Goal: Task Accomplishment & Management: Manage account settings

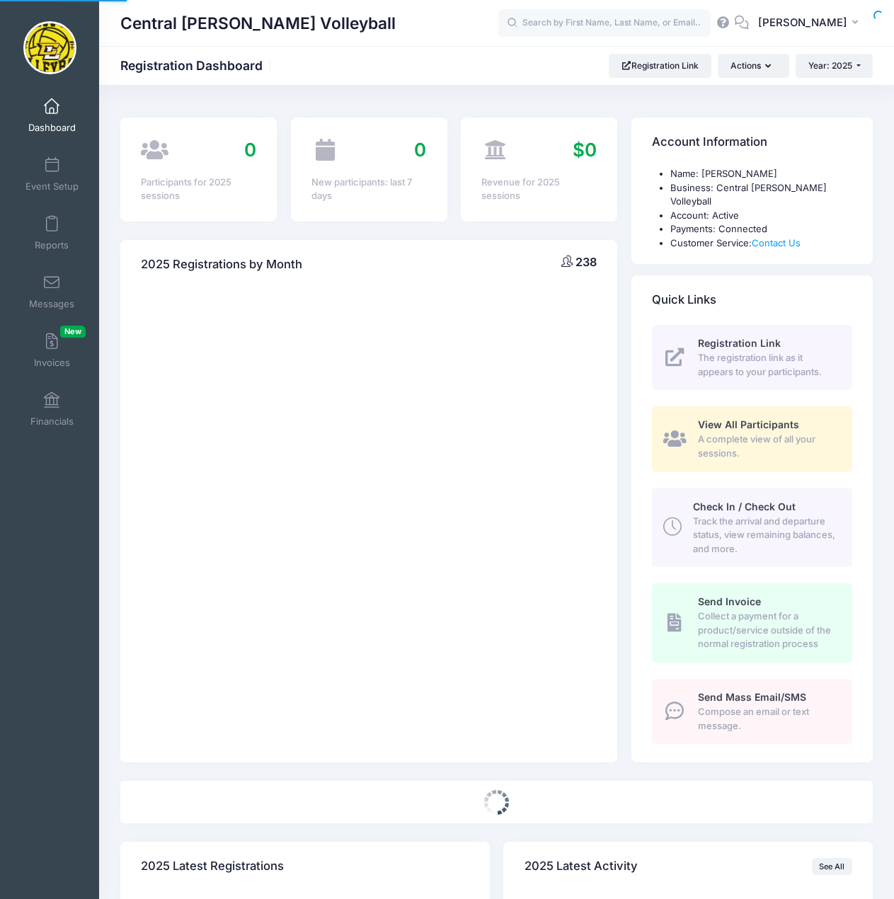
select select
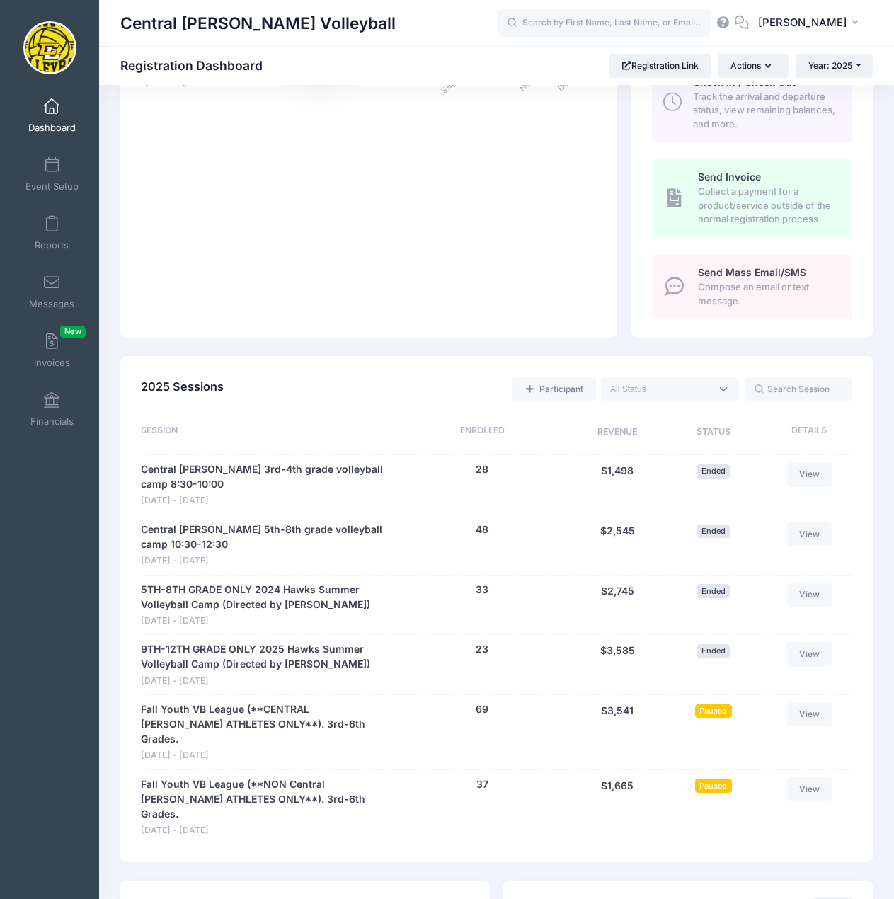
scroll to position [495, 0]
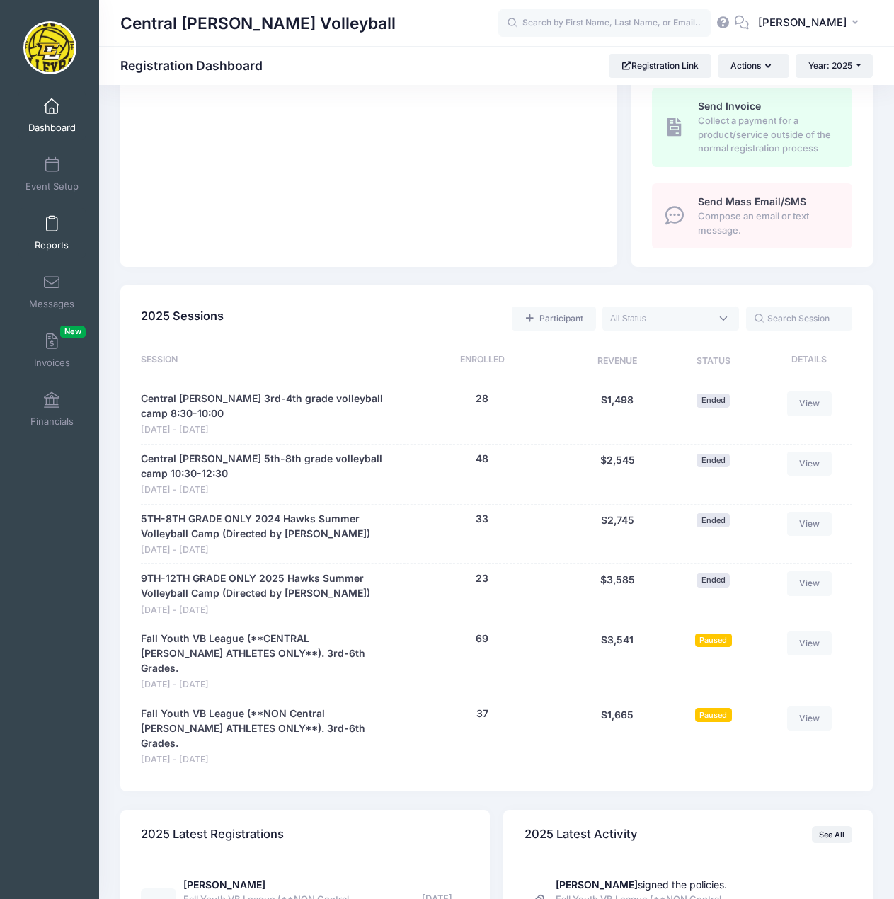
click at [52, 224] on span at bounding box center [52, 225] width 0 height 16
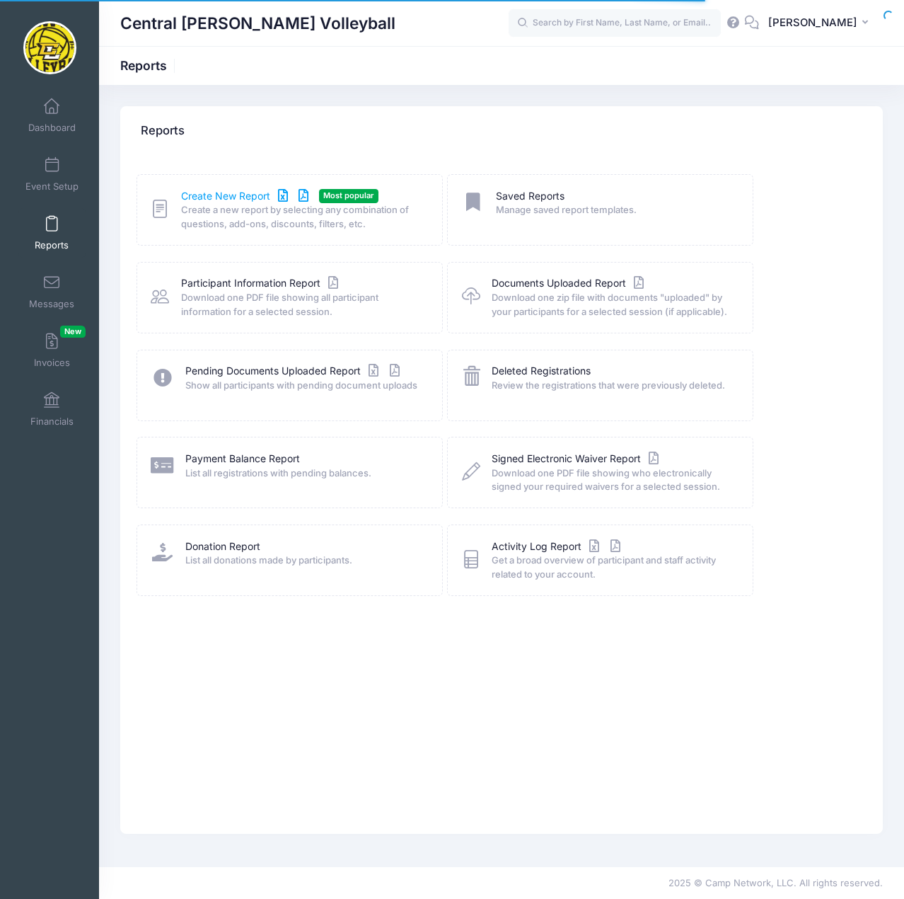
click at [219, 198] on link "Create New Report" at bounding box center [247, 196] width 132 height 15
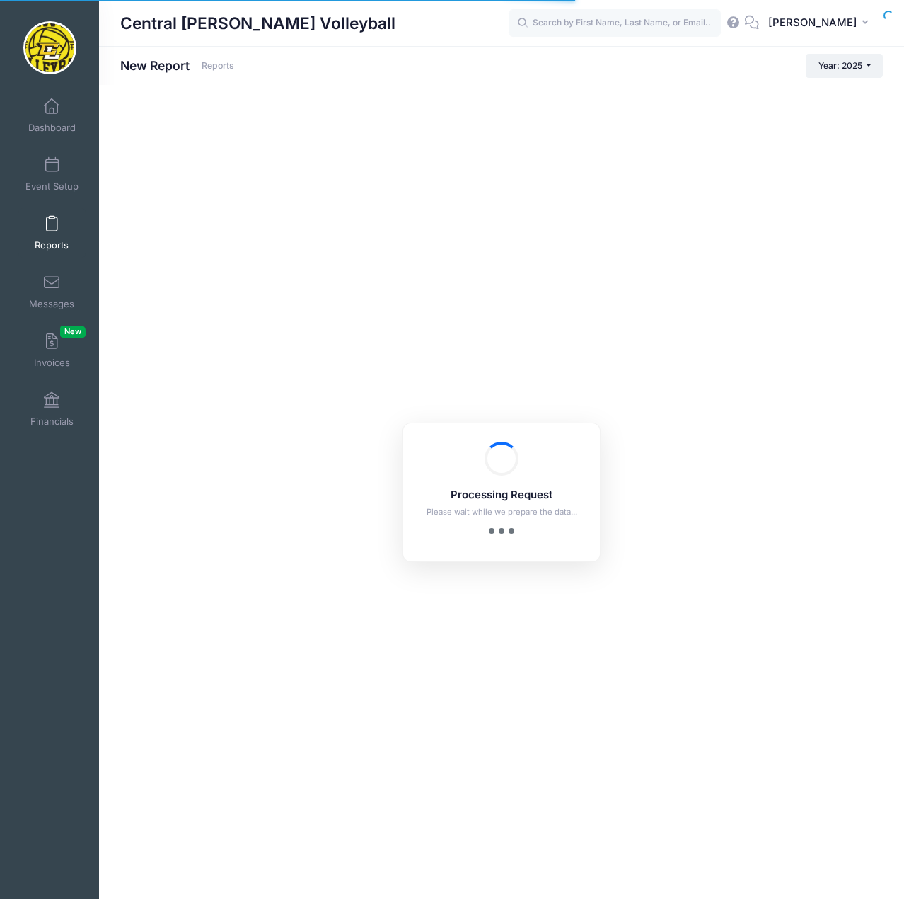
checkbox input "true"
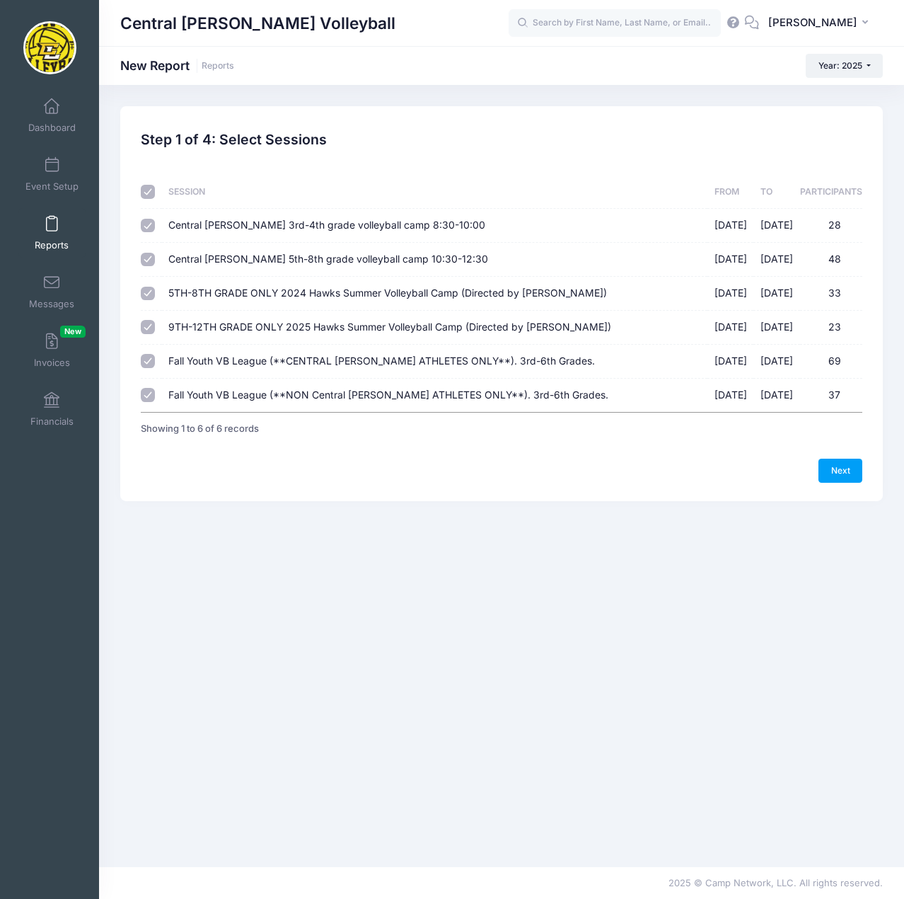
click at [151, 190] on input "checkbox" at bounding box center [148, 192] width 14 height 14
checkbox input "false"
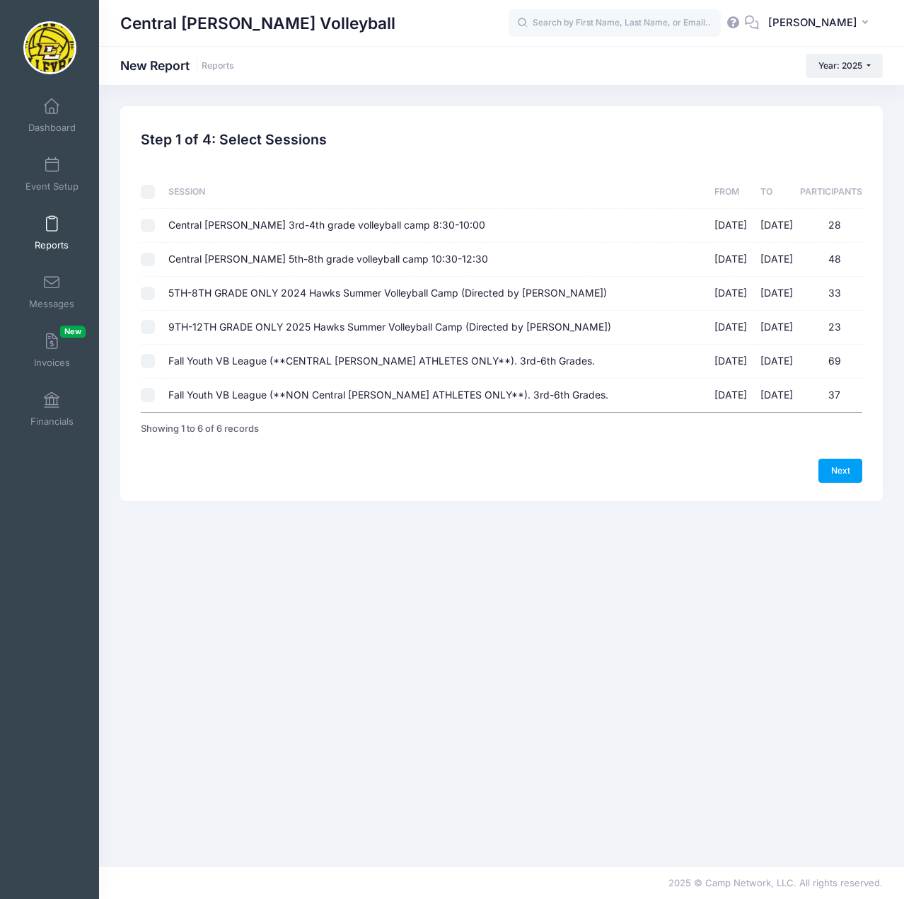
checkbox input "false"
click at [152, 364] on input "Fall Youth VB League (**CENTRAL LEE ATHLETES ONLY**). 3rd-6th Grades. 09/07/202…" at bounding box center [148, 361] width 14 height 14
checkbox input "true"
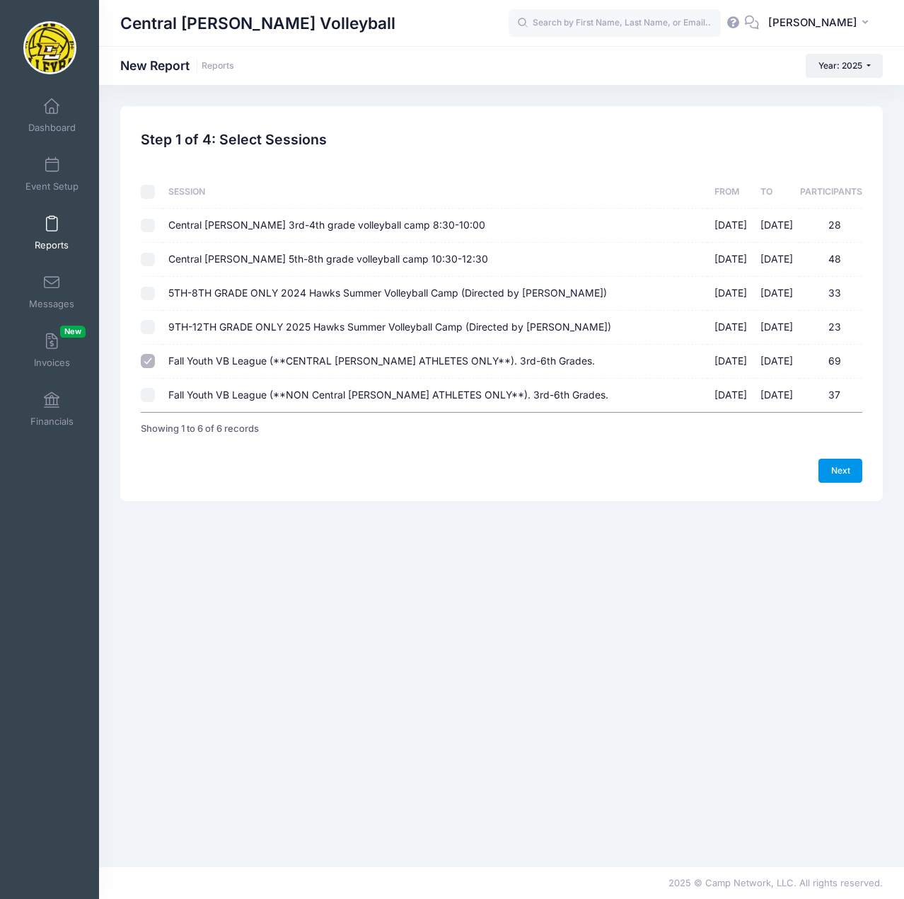
click at [833, 474] on link "Next" at bounding box center [841, 471] width 44 height 24
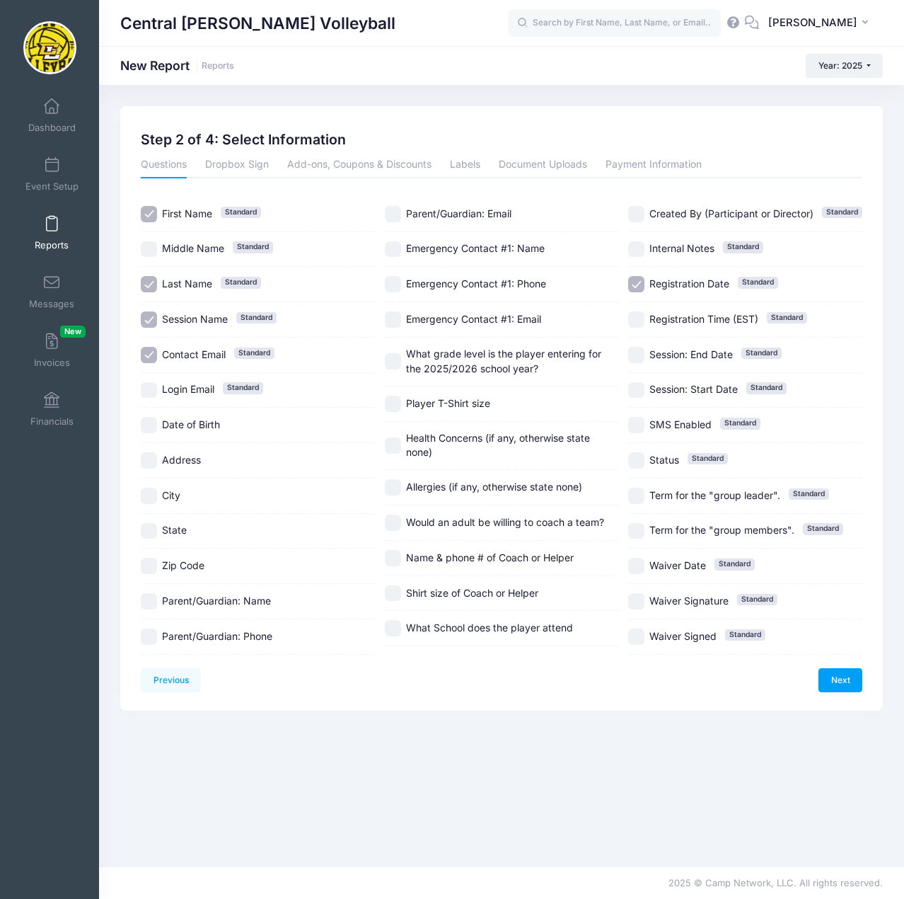
click at [146, 313] on input "Session Name Standard" at bounding box center [149, 319] width 16 height 16
checkbox input "false"
click at [149, 352] on input "Contact Email Standard" at bounding box center [149, 355] width 16 height 16
checkbox input "false"
click at [637, 282] on input "Registration Date Standard" at bounding box center [636, 284] width 16 height 16
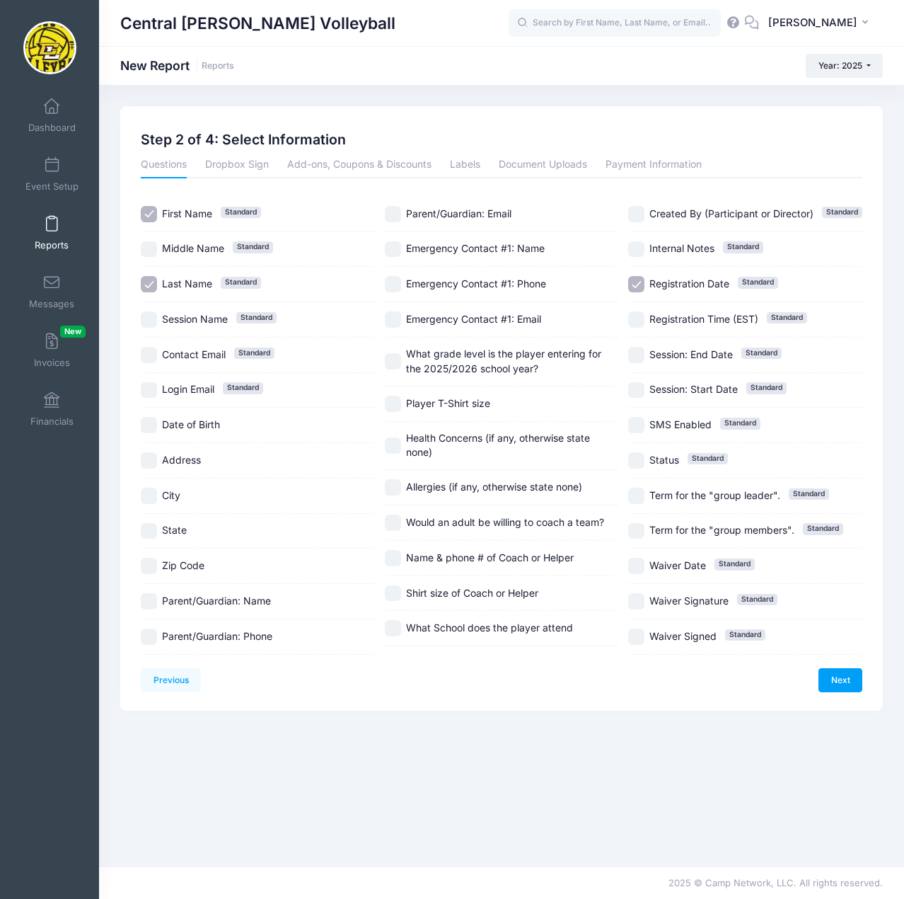
checkbox input "false"
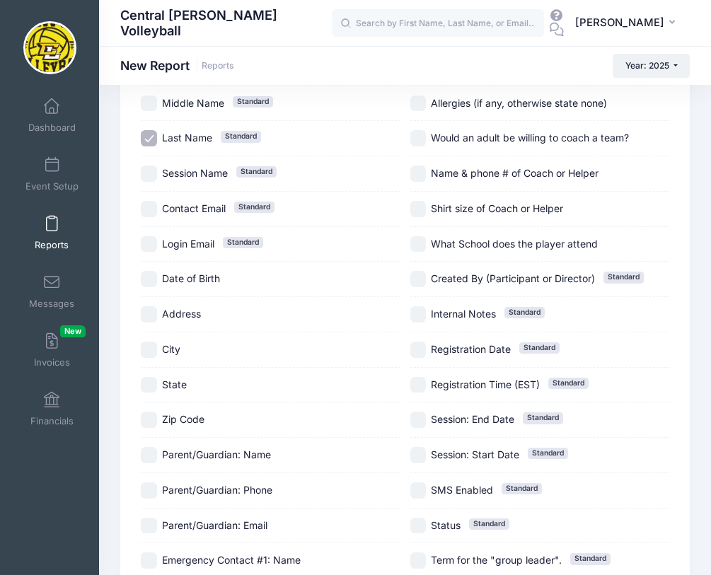
scroll to position [283, 0]
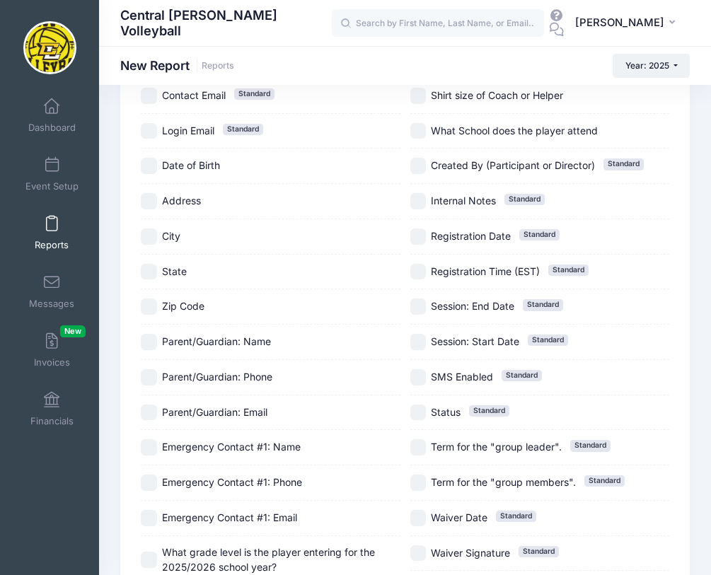
click at [144, 341] on input "Parent/Guardian: Name" at bounding box center [149, 342] width 16 height 16
checkbox input "true"
click at [148, 372] on input "Parent/Guardian: Phone" at bounding box center [149, 377] width 16 height 16
checkbox input "true"
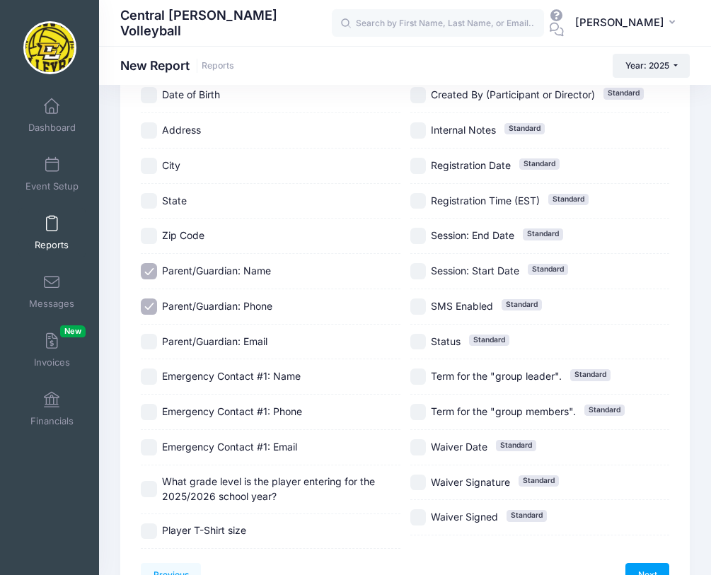
scroll to position [425, 0]
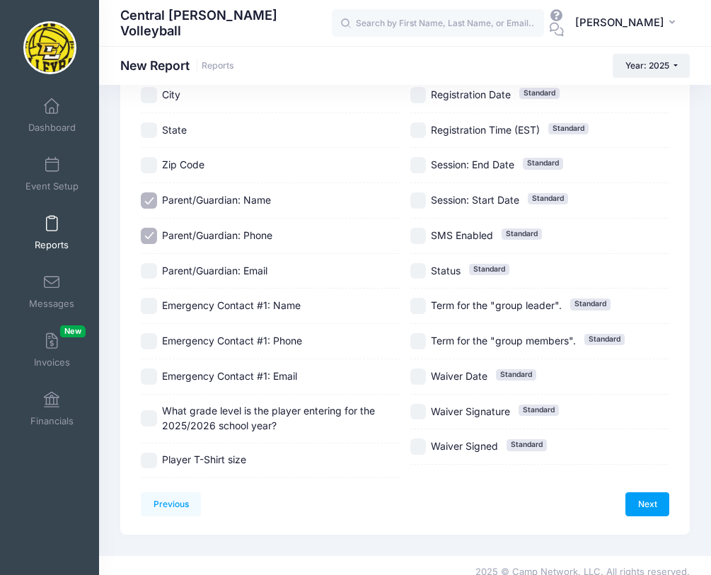
click at [151, 421] on input "What grade level is the player entering for the 2025/2026 school year?" at bounding box center [149, 418] width 16 height 16
checkbox input "true"
click at [149, 466] on input "Player T-Shirt size" at bounding box center [149, 461] width 16 height 16
checkbox input "true"
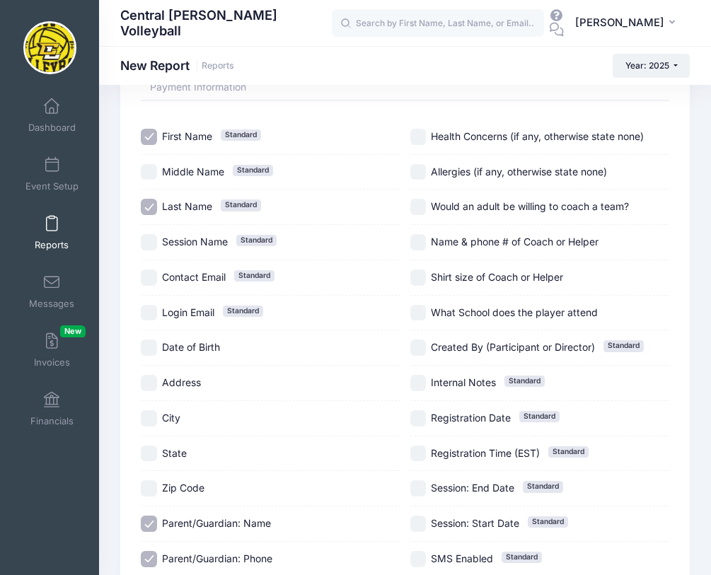
scroll to position [71, 0]
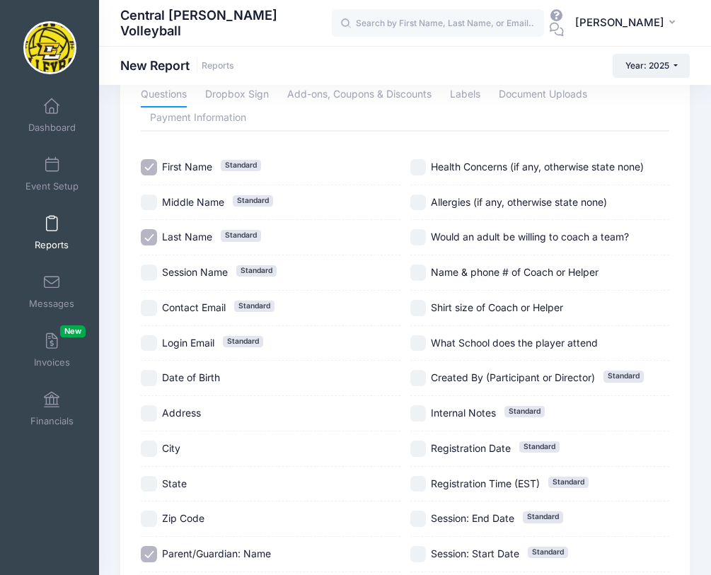
click at [418, 240] on input "Would an adult be willing to coach a team?" at bounding box center [418, 237] width 16 height 16
checkbox input "true"
click at [422, 282] on div "Name & phone # of Coach or Helper" at bounding box center [539, 272] width 259 height 35
checkbox input "true"
click at [419, 317] on div "Shirt size of Coach or Helper" at bounding box center [539, 308] width 259 height 35
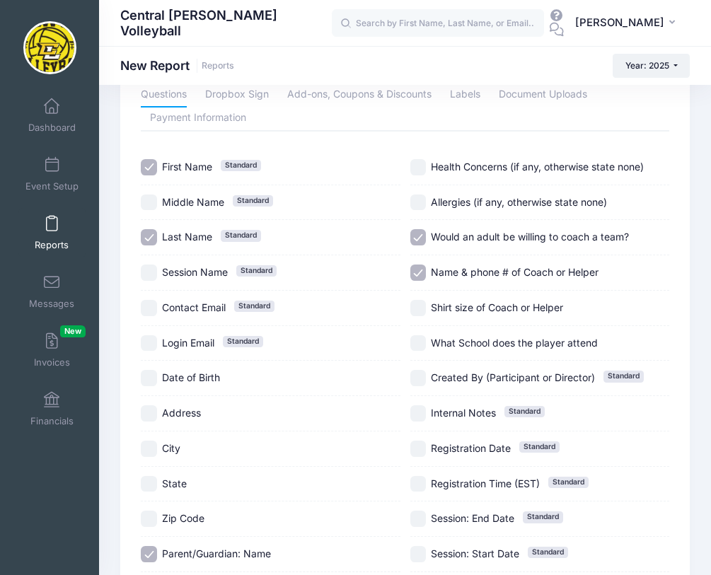
checkbox input "true"
click at [420, 347] on input "What School does the player attend" at bounding box center [418, 343] width 16 height 16
checkbox input "true"
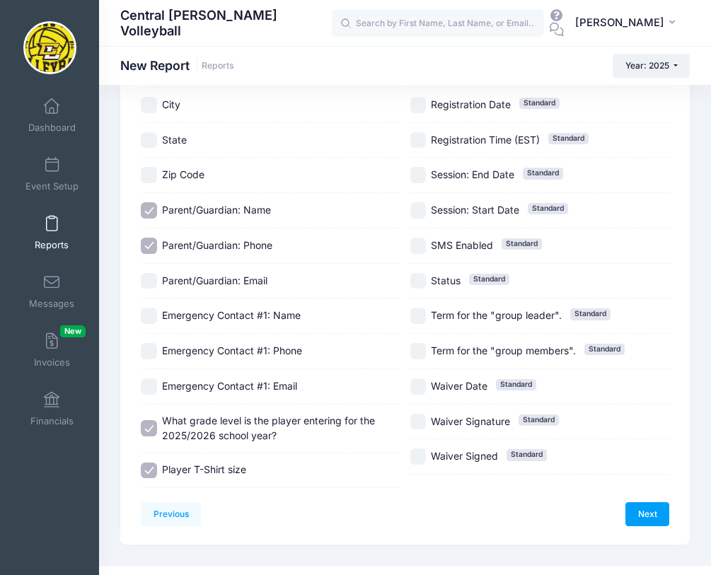
scroll to position [425, 0]
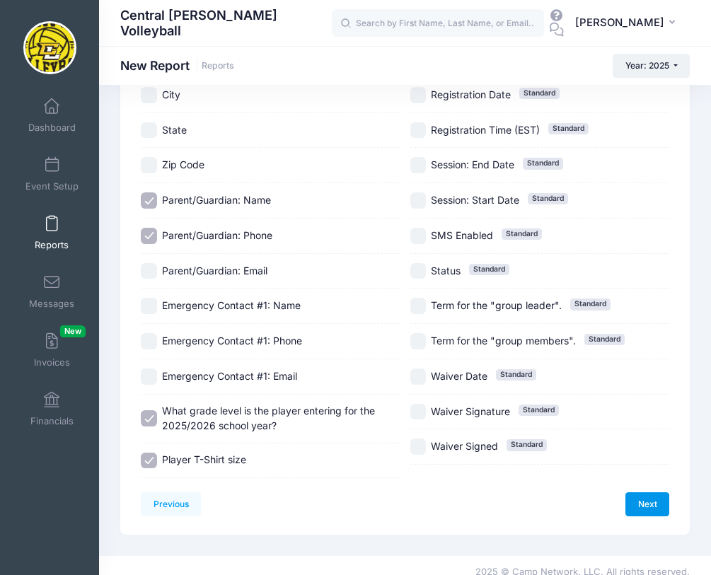
click at [647, 497] on link "Next" at bounding box center [648, 504] width 44 height 24
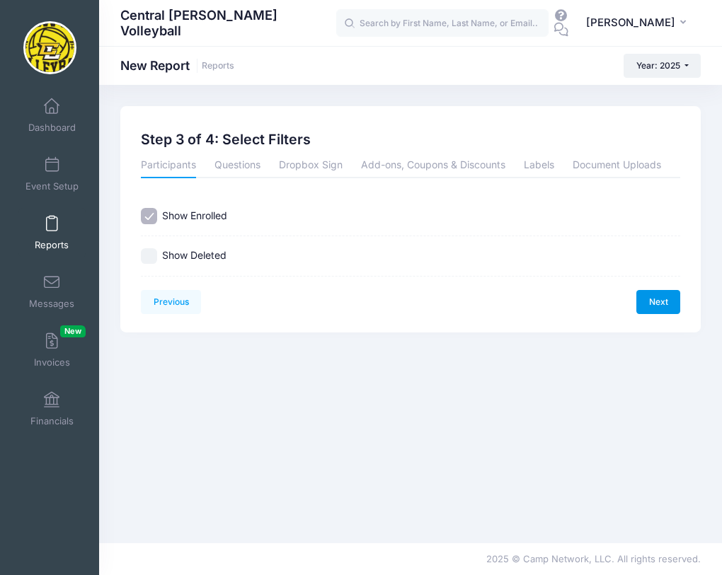
click at [655, 299] on link "Next" at bounding box center [658, 302] width 44 height 24
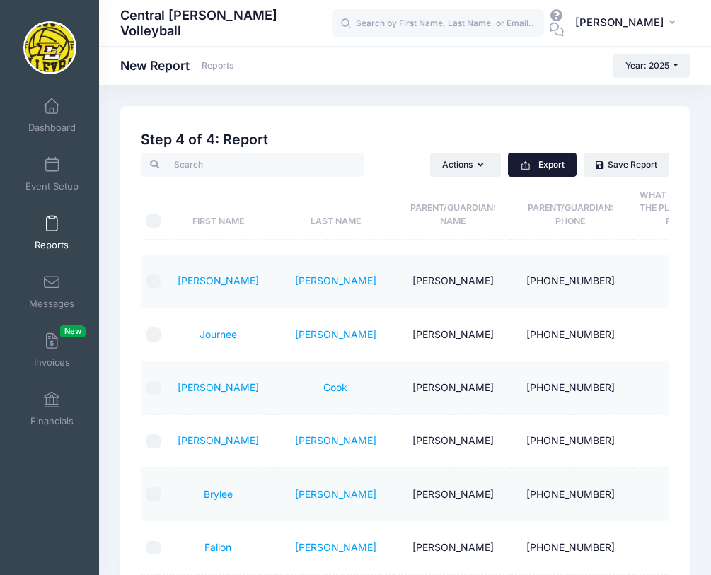
click at [558, 161] on button "Export" at bounding box center [542, 165] width 69 height 24
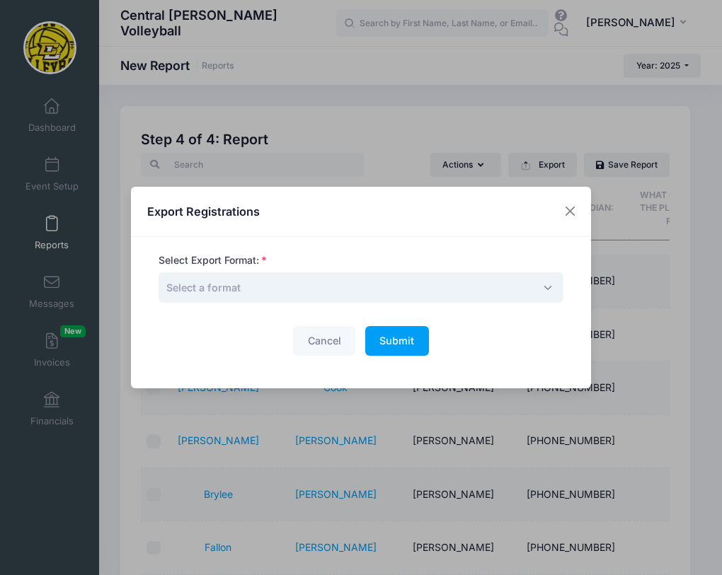
click at [393, 280] on span "Select a format" at bounding box center [361, 287] width 405 height 30
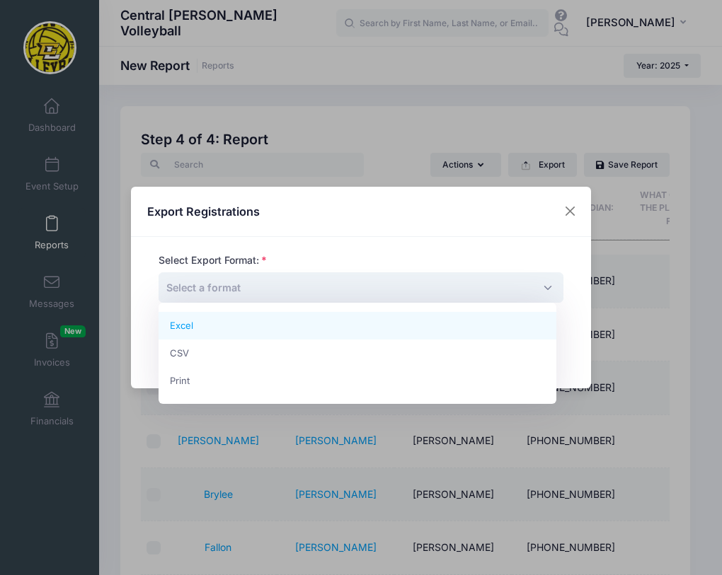
select select "excel"
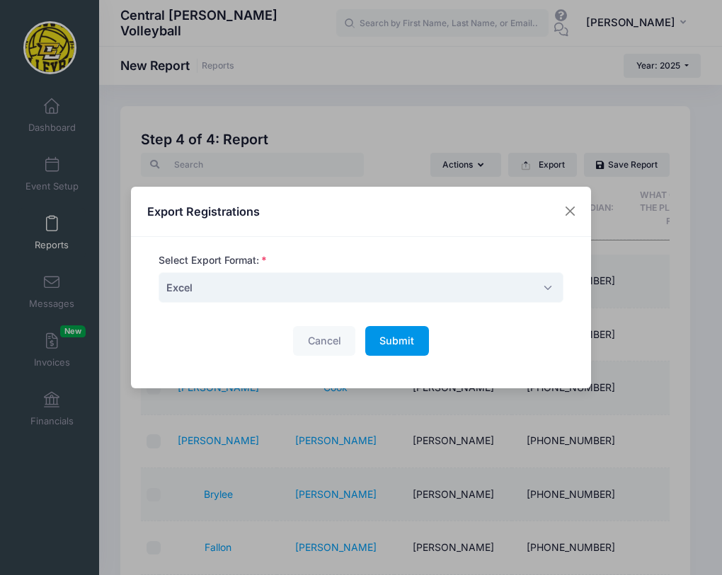
click at [394, 338] on span "Submit" at bounding box center [396, 341] width 35 height 12
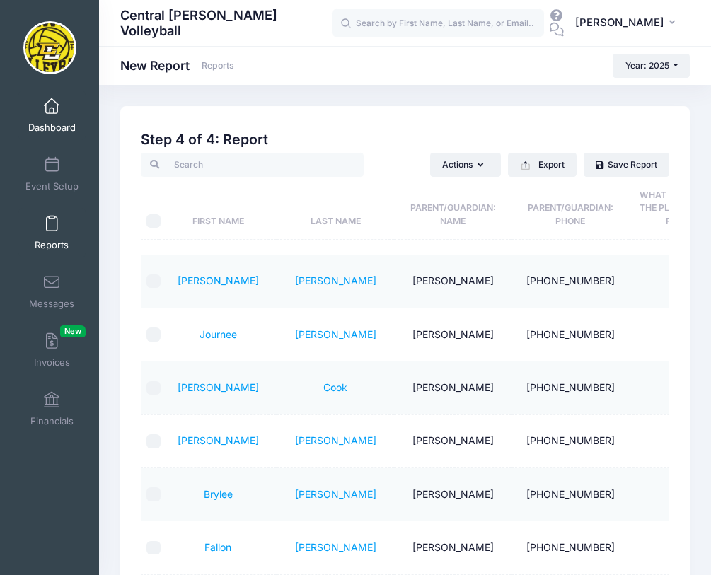
click at [52, 113] on span at bounding box center [52, 107] width 0 height 16
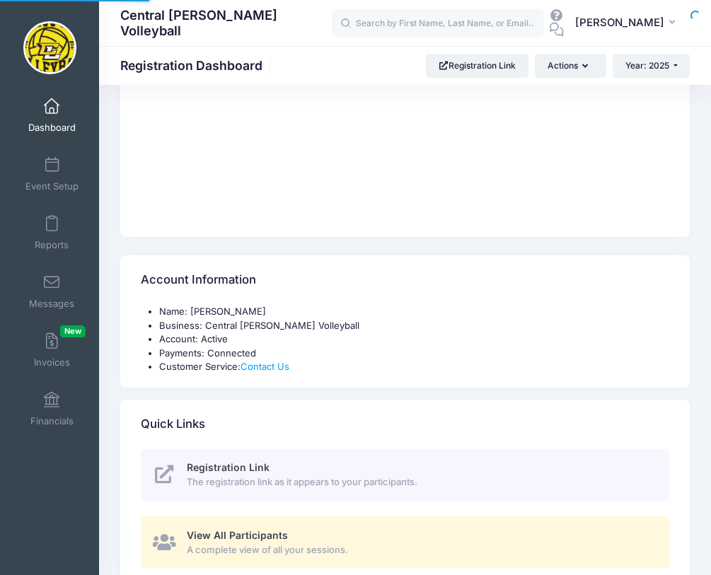
scroll to position [425, 0]
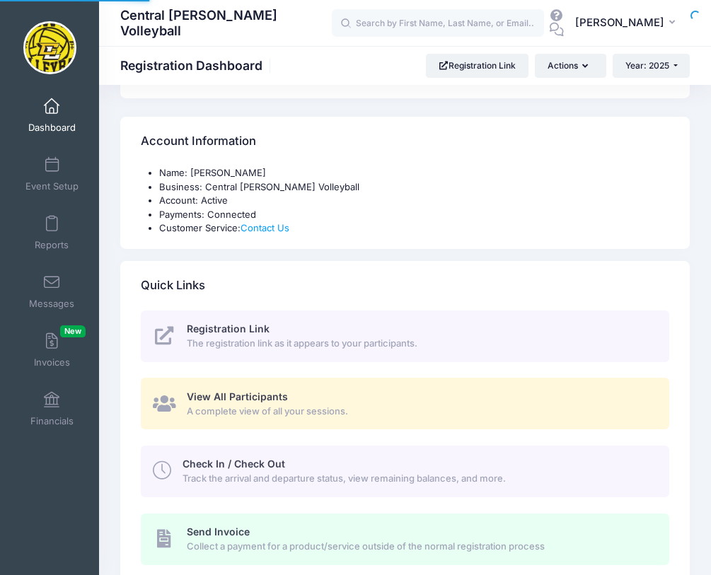
select select
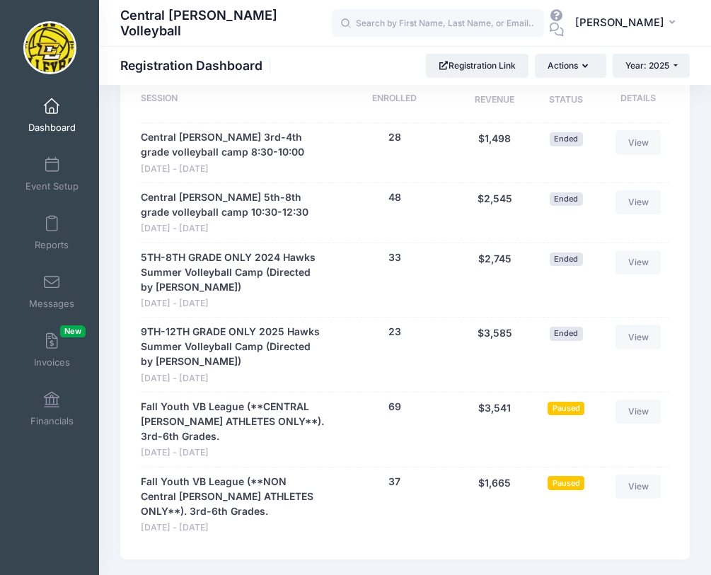
scroll to position [1061, 0]
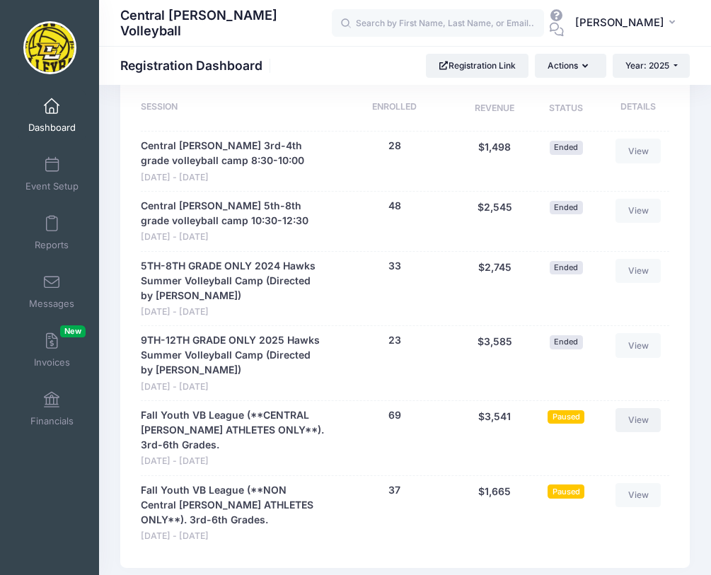
click at [638, 421] on link "View" at bounding box center [638, 420] width 45 height 24
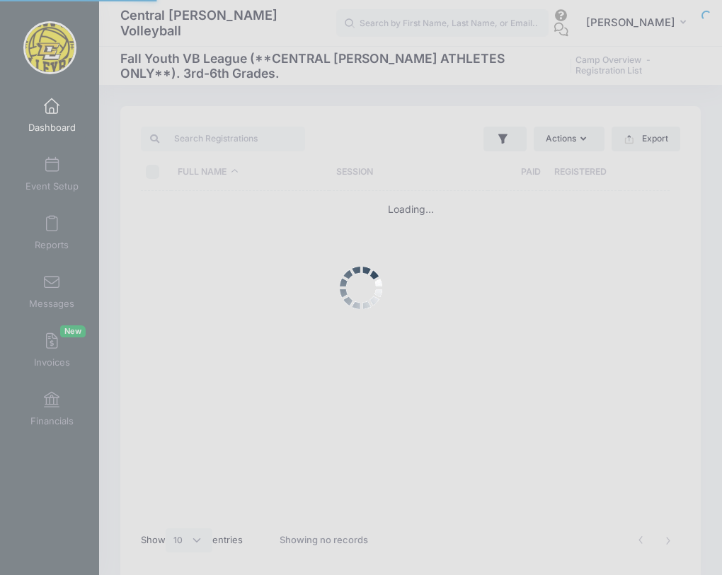
select select "10"
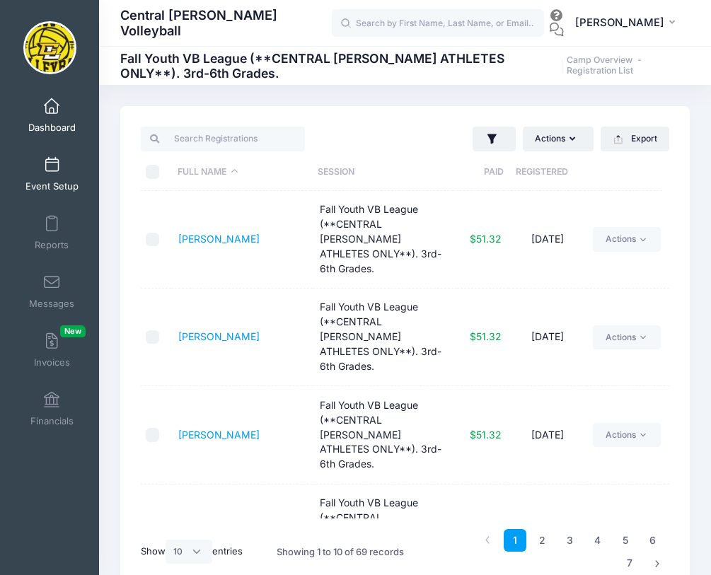
click at [52, 166] on span at bounding box center [52, 166] width 0 height 16
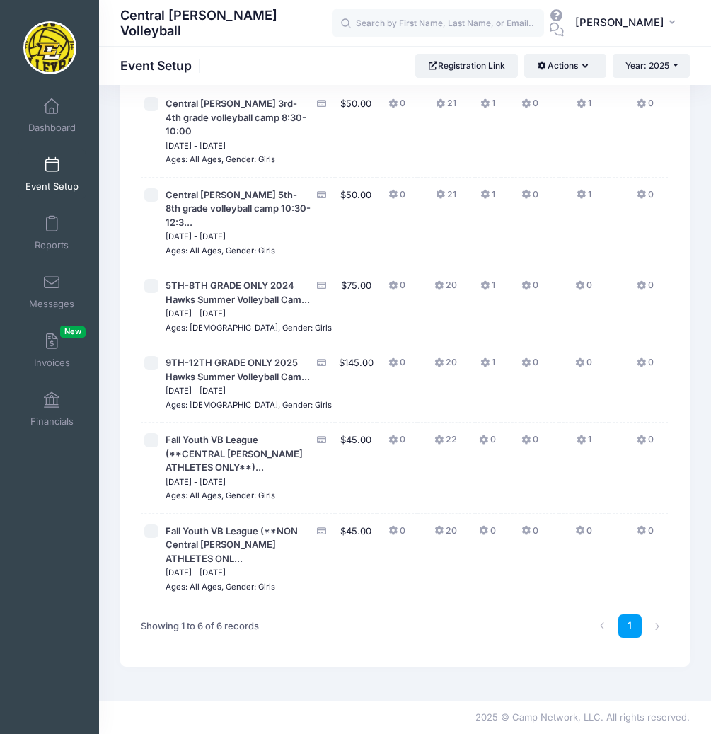
scroll to position [214, 0]
click at [200, 434] on span "Fall Youth VB League (**CENTRAL [PERSON_NAME] ATHLETES ONLY**)..." at bounding box center [234, 453] width 137 height 39
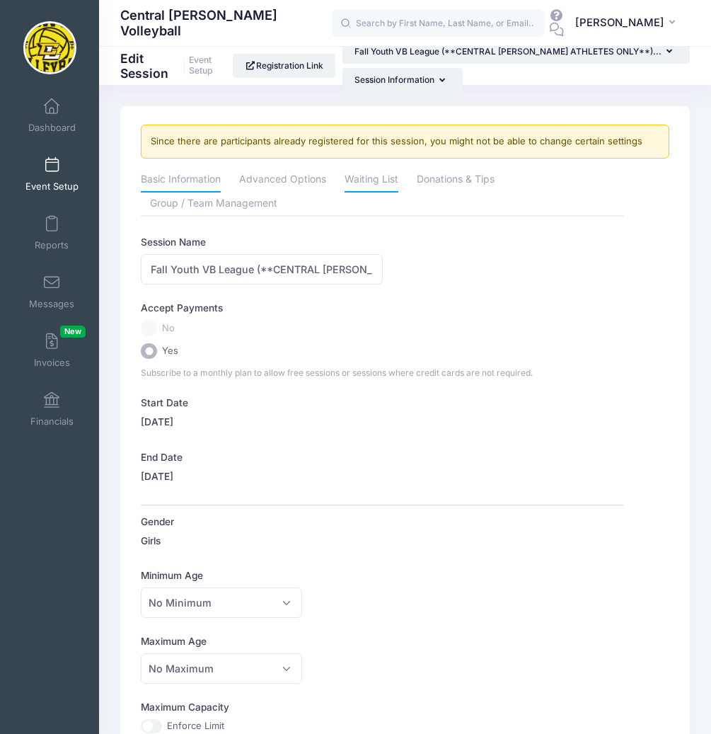
click at [382, 183] on link "Waiting List" at bounding box center [372, 180] width 54 height 25
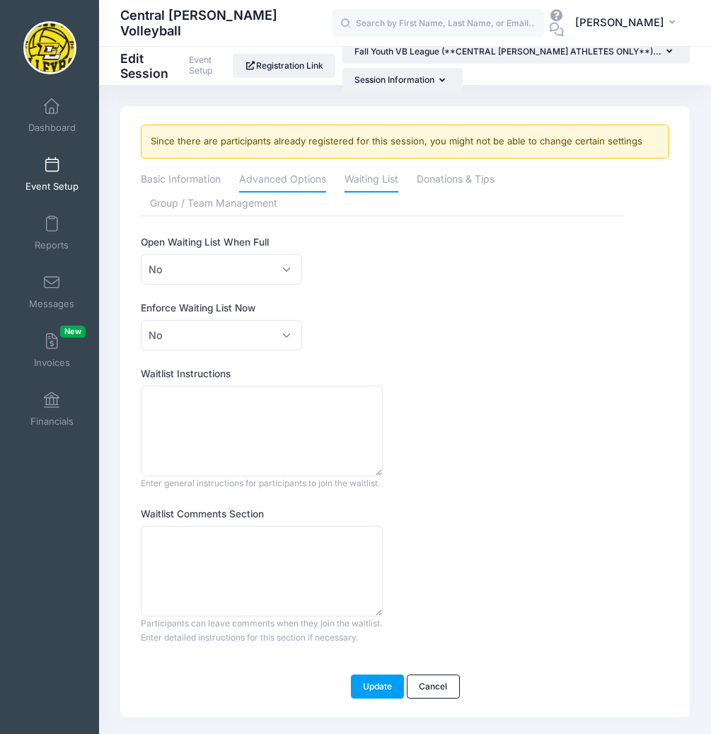
click at [270, 176] on link "Advanced Options" at bounding box center [282, 180] width 87 height 25
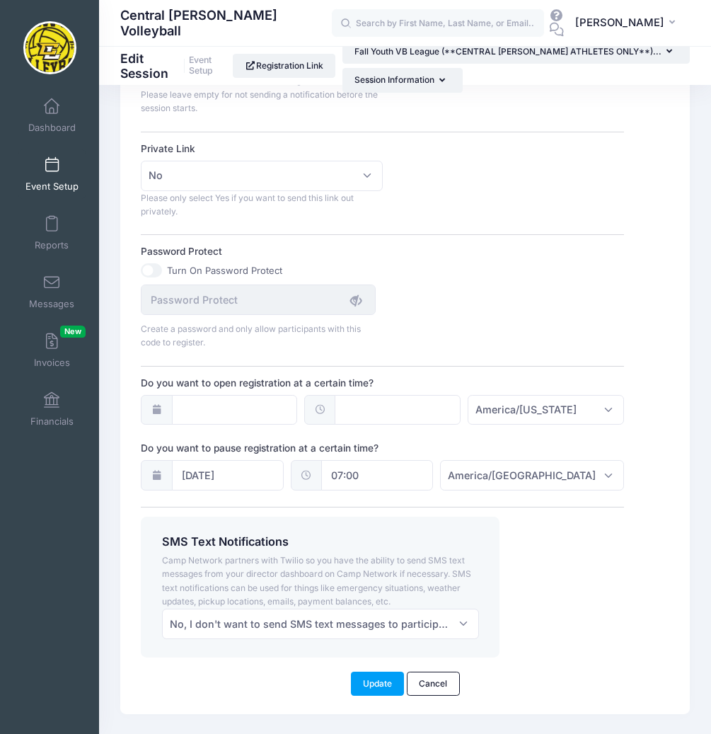
scroll to position [1048, 0]
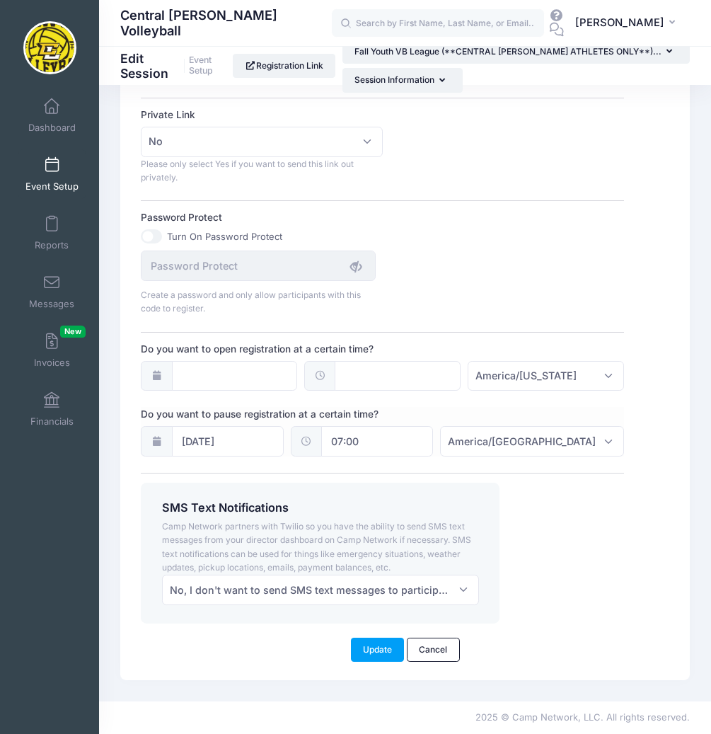
click at [154, 445] on icon at bounding box center [156, 441] width 11 height 9
click at [274, 450] on input "08/12/2025" at bounding box center [228, 441] width 112 height 30
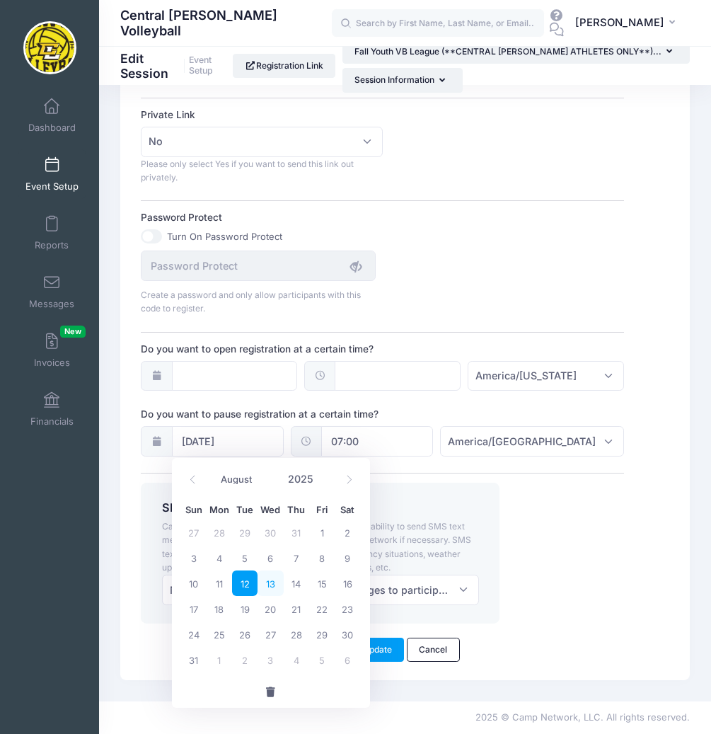
click at [272, 587] on span "13" at bounding box center [270, 582] width 25 height 25
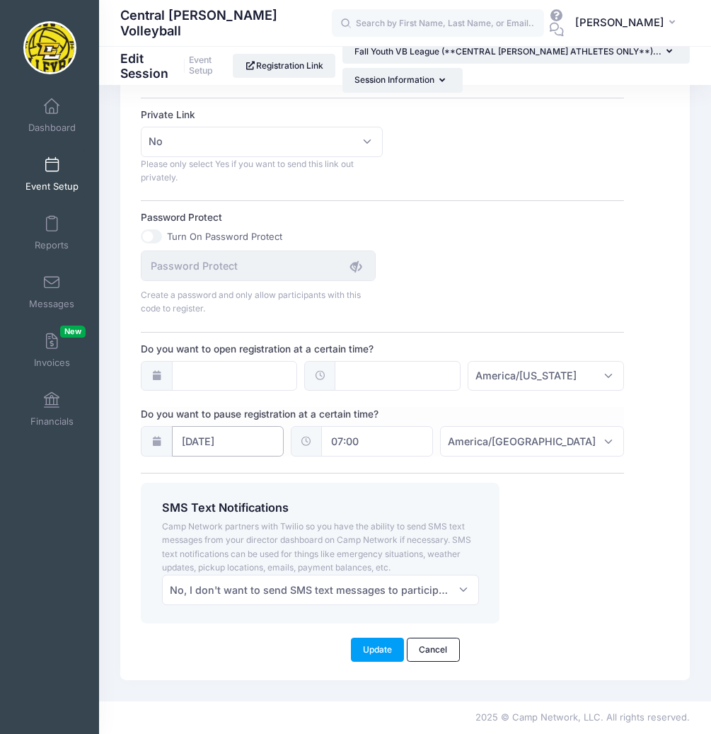
click at [267, 439] on input "08/13/2025" at bounding box center [228, 441] width 112 height 30
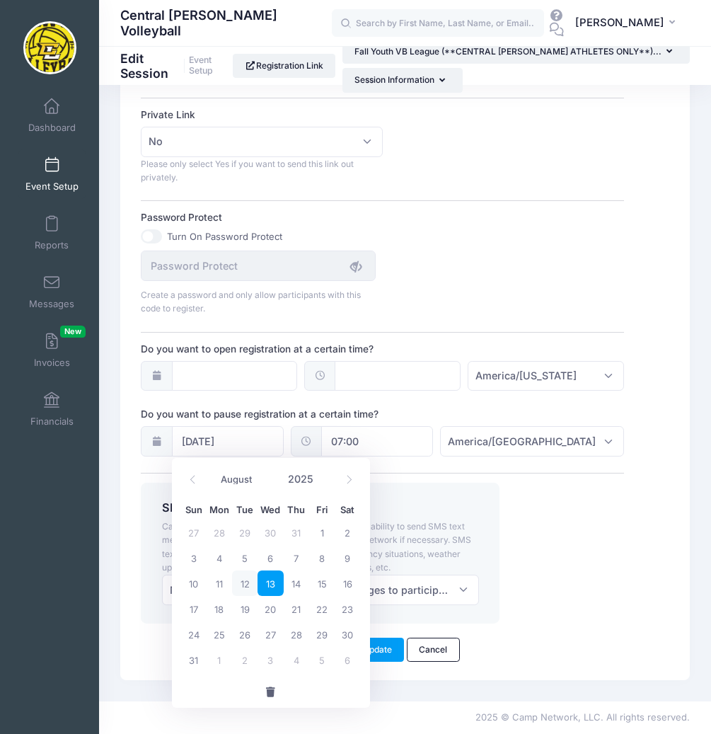
click at [244, 587] on span "12" at bounding box center [244, 582] width 25 height 25
type input "08/12/2025"
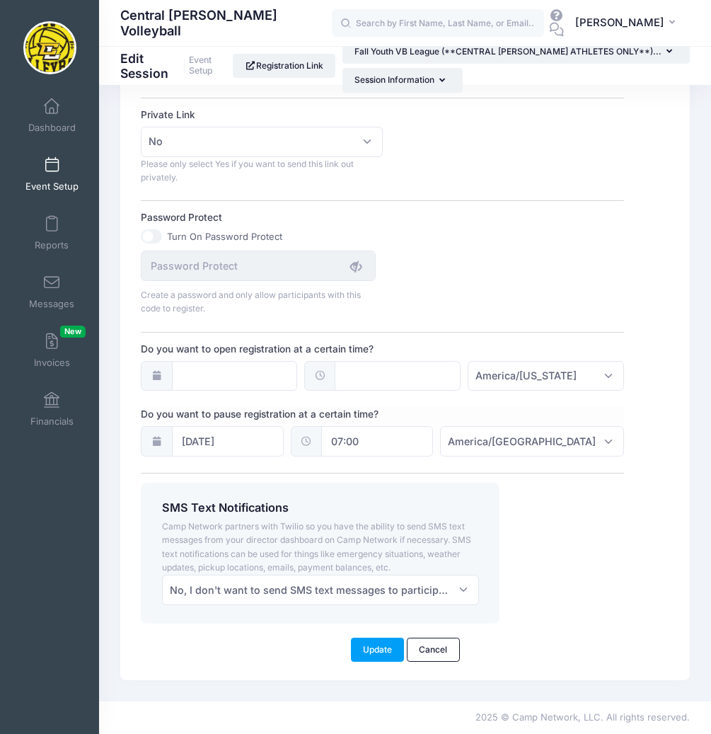
click at [416, 444] on input "07:00" at bounding box center [377, 441] width 112 height 30
type input "9"
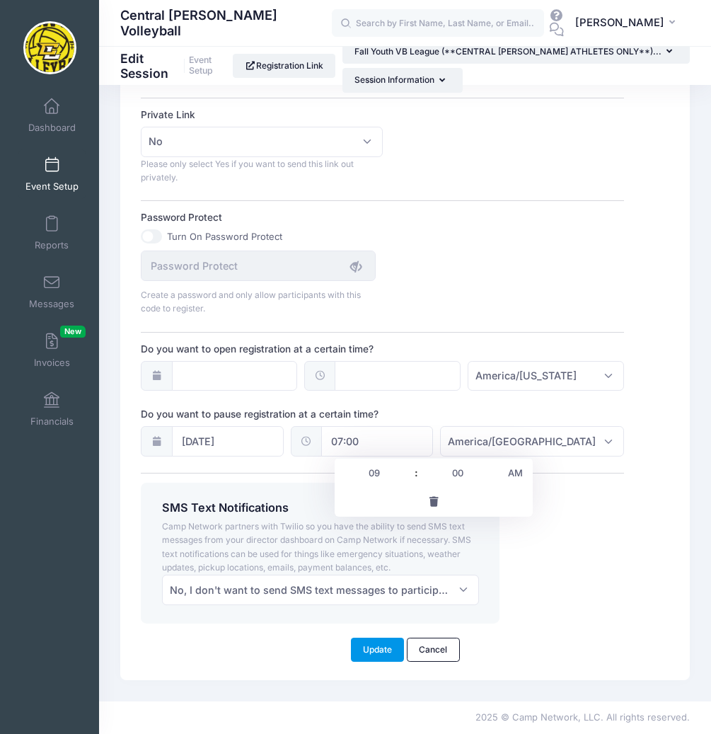
type input "09:00"
click at [374, 649] on button "Update" at bounding box center [378, 650] width 54 height 24
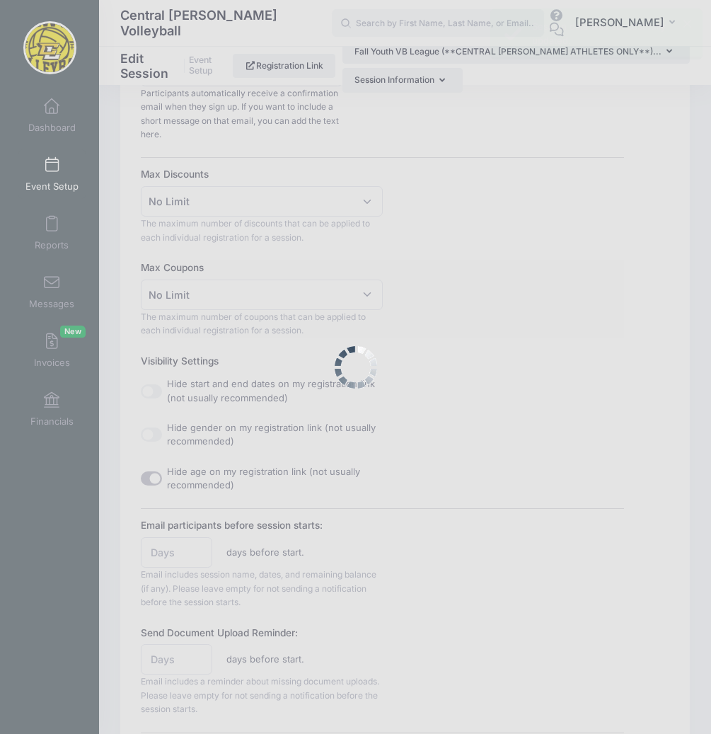
scroll to position [0, 0]
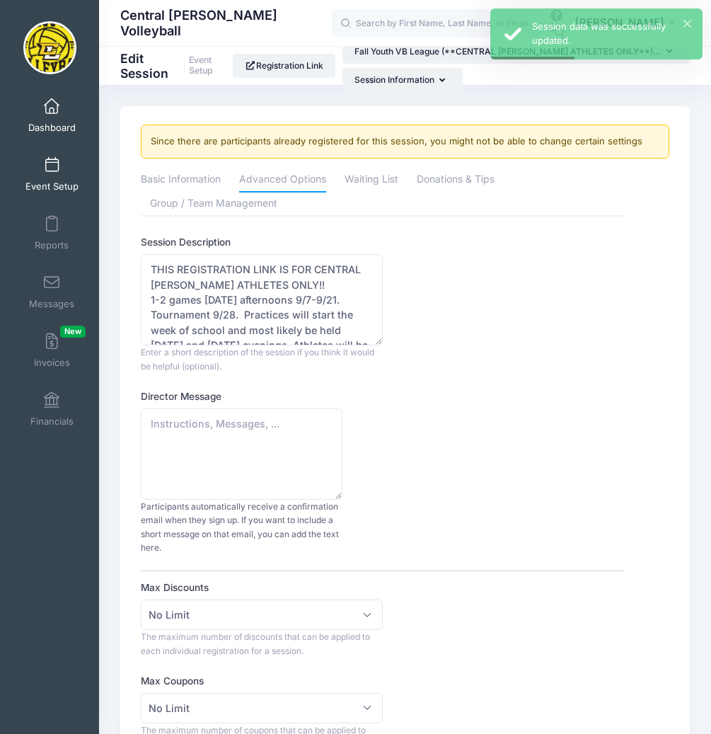
click at [50, 122] on span "Dashboard" at bounding box center [51, 128] width 47 height 12
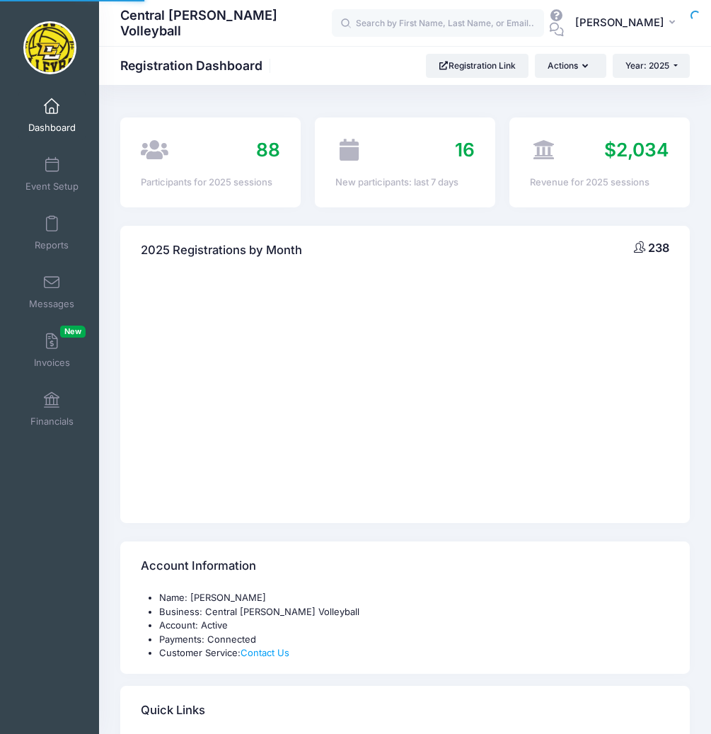
select select
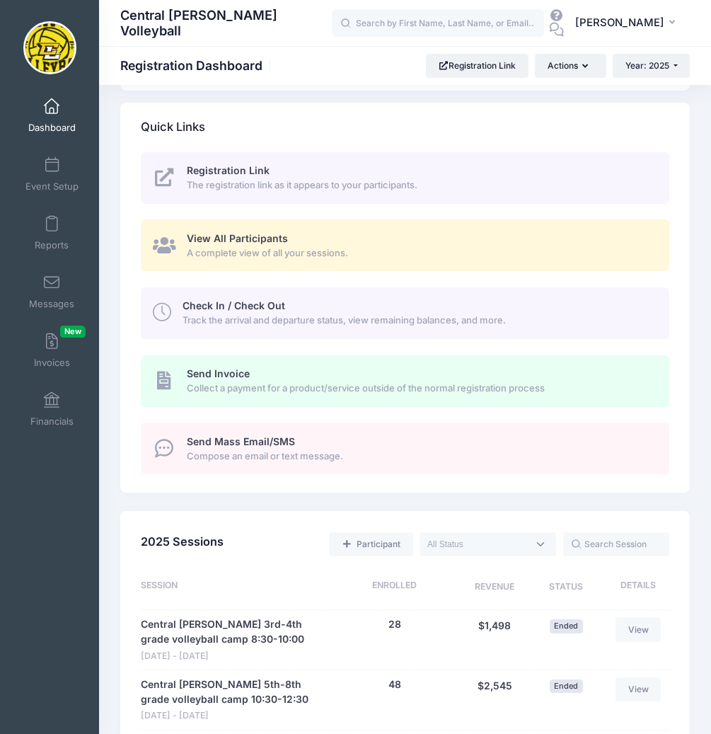
scroll to position [531, 0]
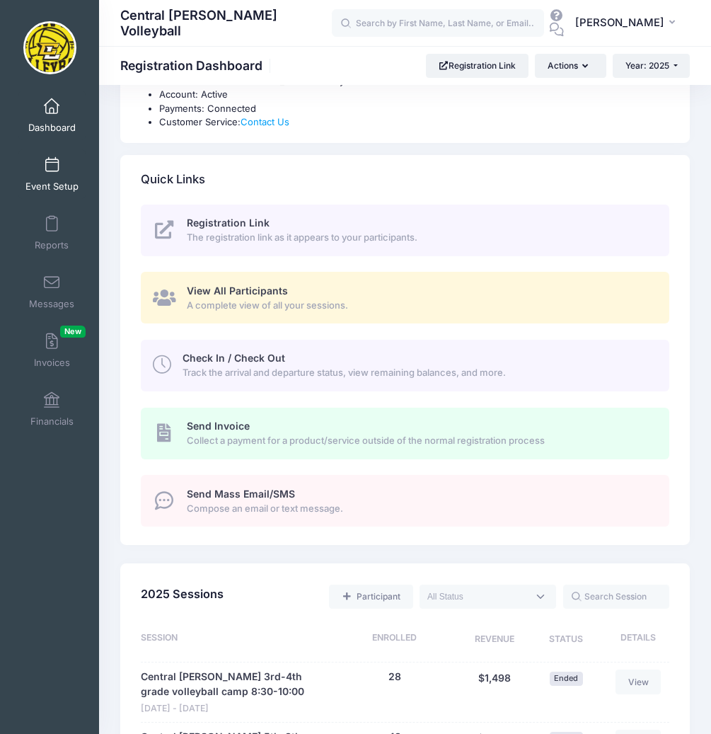
click at [52, 166] on span at bounding box center [52, 166] width 0 height 16
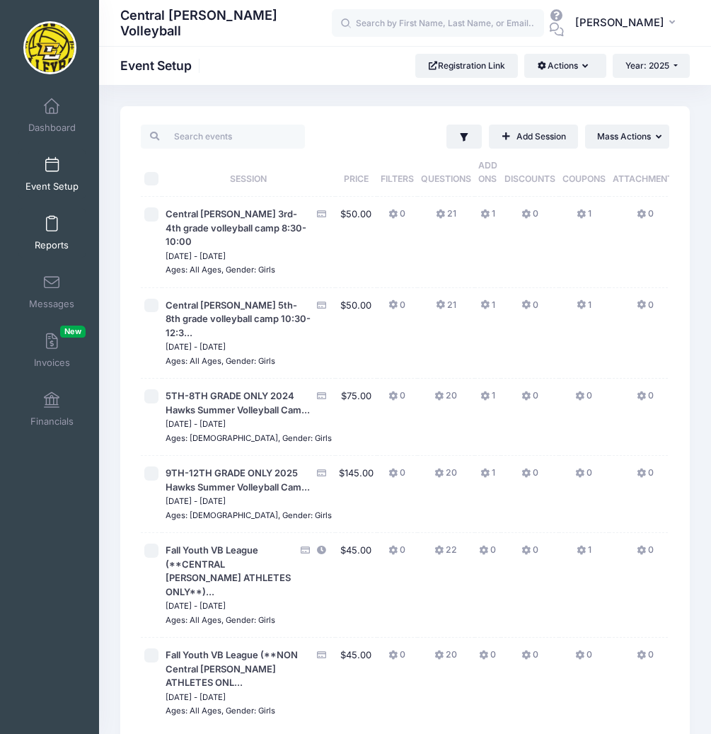
click at [39, 233] on link "Reports" at bounding box center [51, 233] width 67 height 50
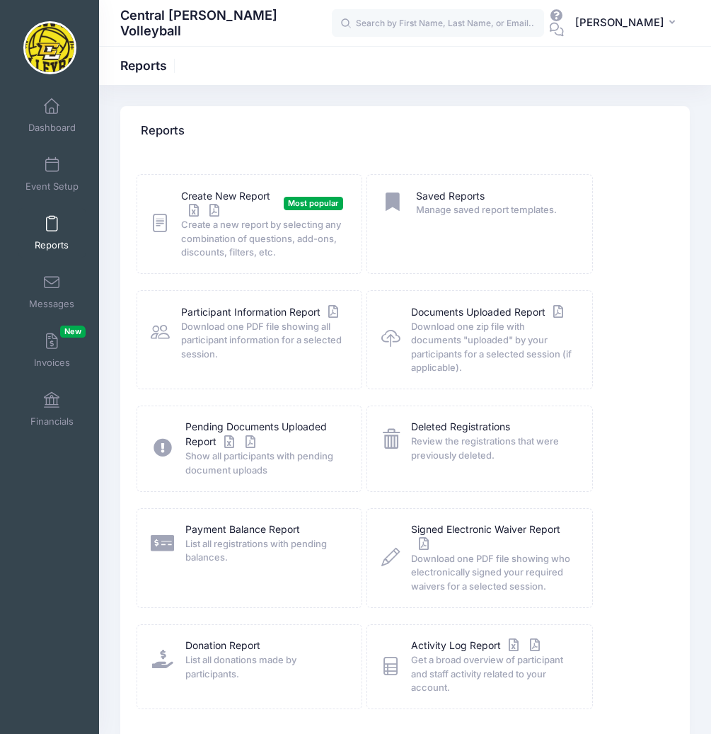
click at [52, 231] on span at bounding box center [52, 225] width 0 height 16
click at [211, 197] on link "Create New Report" at bounding box center [229, 204] width 96 height 30
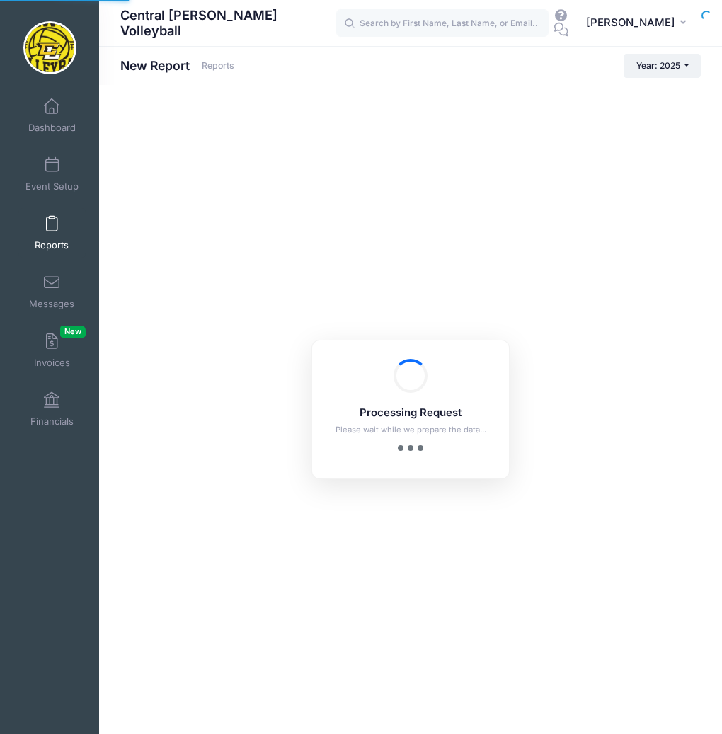
checkbox input "true"
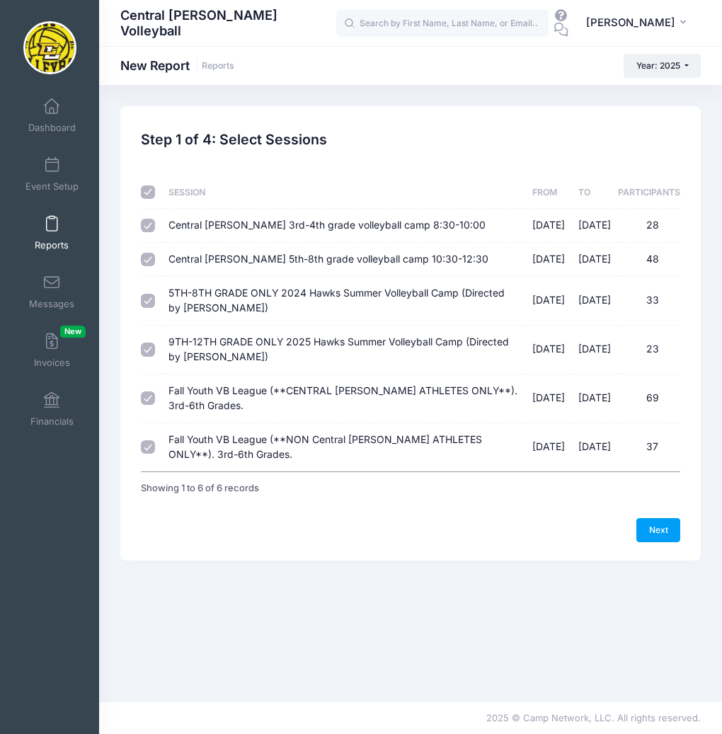
click at [147, 191] on input "checkbox" at bounding box center [148, 192] width 14 height 14
checkbox input "false"
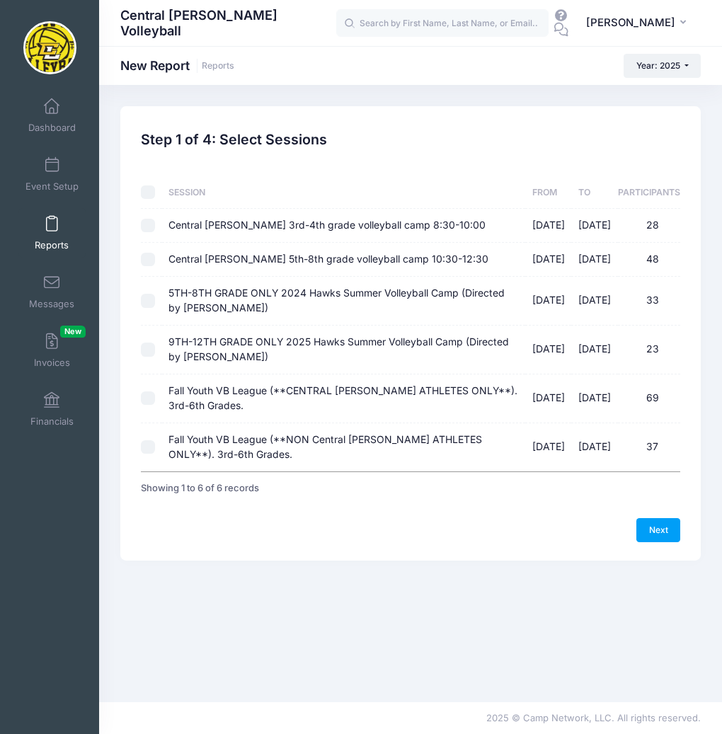
checkbox input "false"
click at [144, 451] on input "Fall Youth VB League (**NON Central Lee ATHLETES ONLY**). 3rd-6th Grades. 09/07…" at bounding box center [148, 447] width 14 height 14
checkbox input "true"
click at [659, 532] on link "Next" at bounding box center [658, 530] width 44 height 24
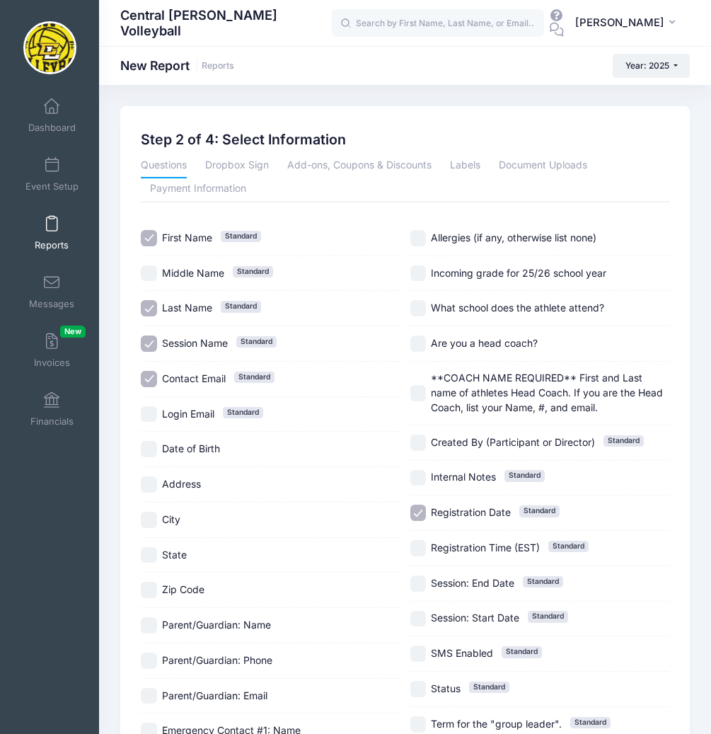
click at [151, 339] on input "Session Name Standard" at bounding box center [149, 343] width 16 height 16
checkbox input "false"
click at [152, 381] on input "Contact Email Standard" at bounding box center [149, 379] width 16 height 16
checkbox input "false"
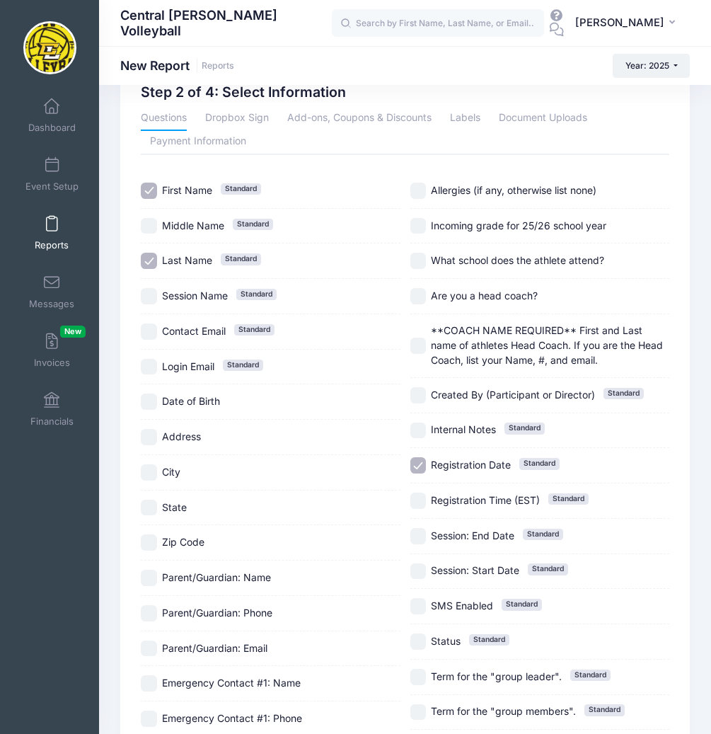
scroll to position [47, 0]
drag, startPoint x: 417, startPoint y: 229, endPoint x: 419, endPoint y: 261, distance: 31.9
click at [418, 229] on input "Incoming grade for 25/26 school year" at bounding box center [418, 227] width 16 height 16
checkbox input "true"
click at [415, 267] on input "What school does the athlete attend?" at bounding box center [418, 261] width 16 height 16
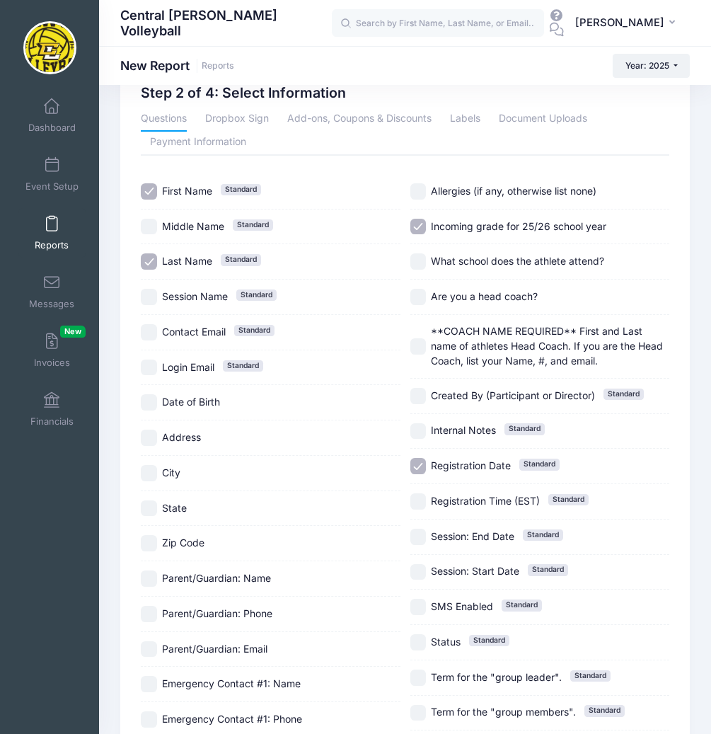
checkbox input "true"
click at [417, 300] on input "Are you a head coach?" at bounding box center [418, 297] width 16 height 16
checkbox input "true"
click at [419, 351] on input "**COACH NAME REQUIRED** First and Last name of athletes Head Coach. If you are …" at bounding box center [418, 346] width 16 height 16
checkbox input "true"
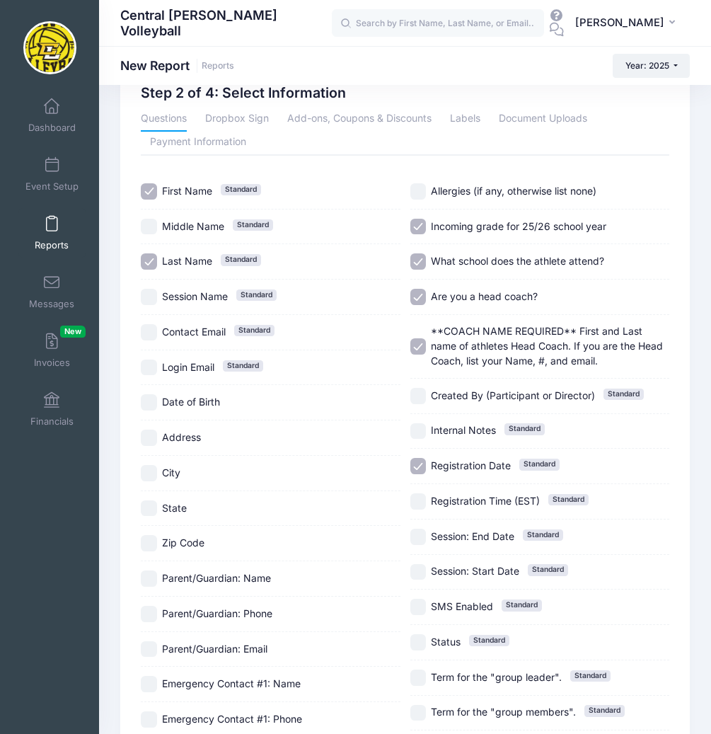
click at [419, 468] on input "Registration Date Standard" at bounding box center [418, 466] width 16 height 16
checkbox input "false"
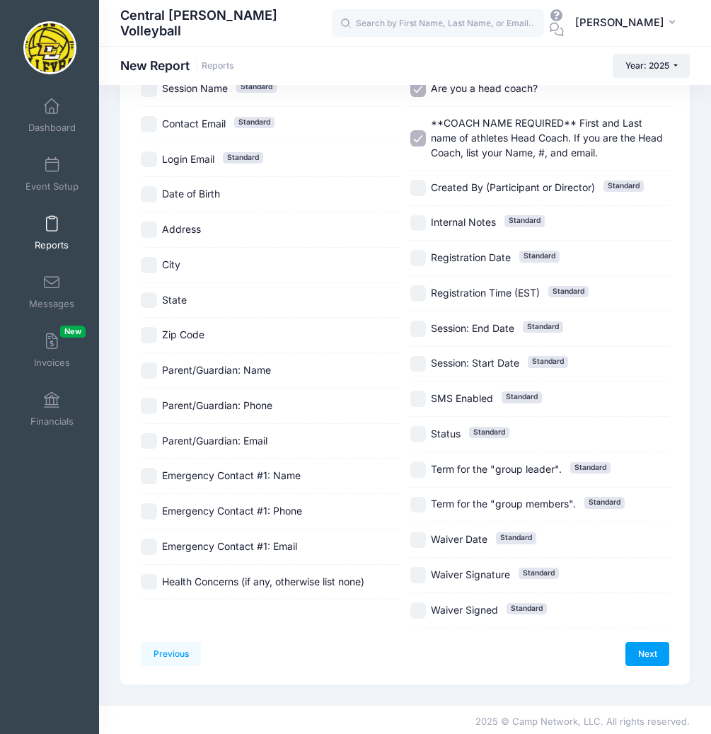
scroll to position [259, 0]
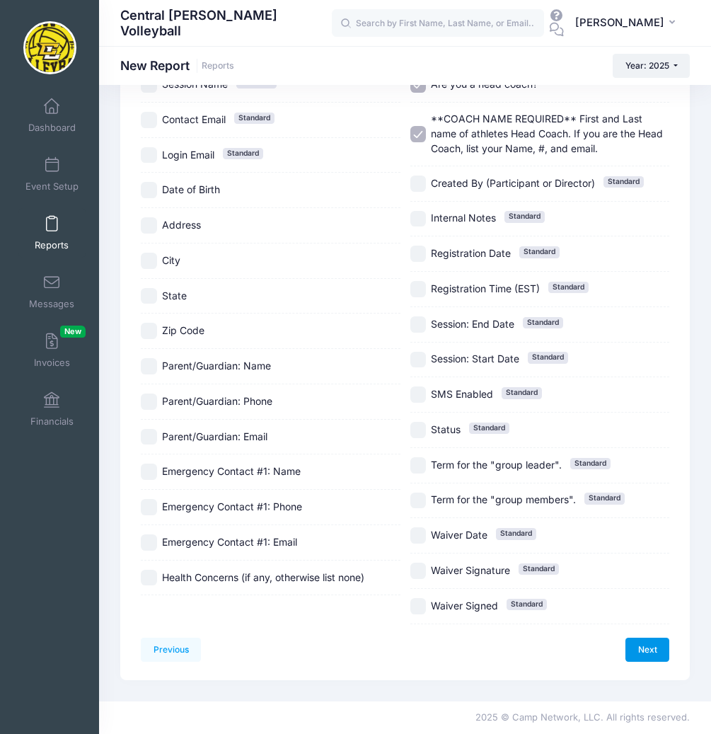
click at [657, 649] on link "Next" at bounding box center [648, 650] width 44 height 24
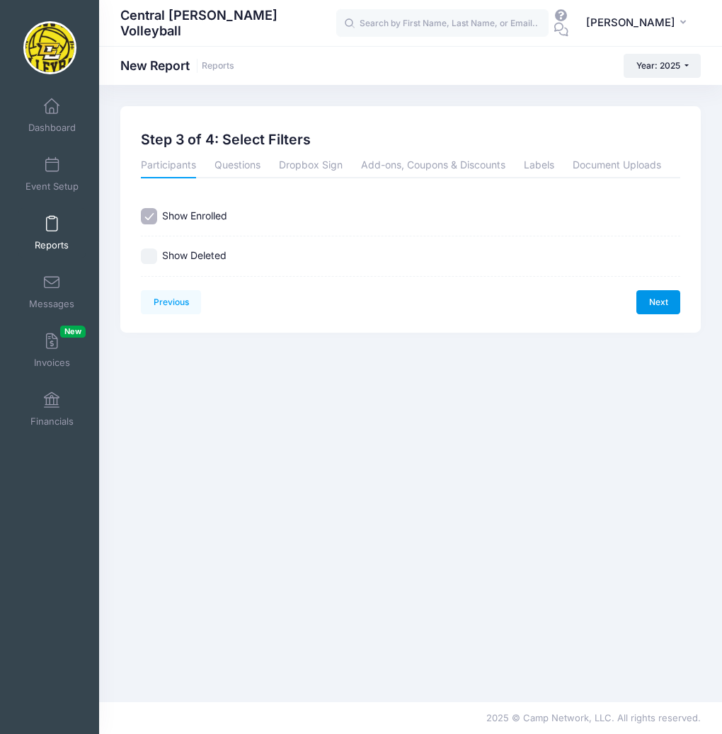
click at [647, 298] on link "Next" at bounding box center [658, 302] width 44 height 24
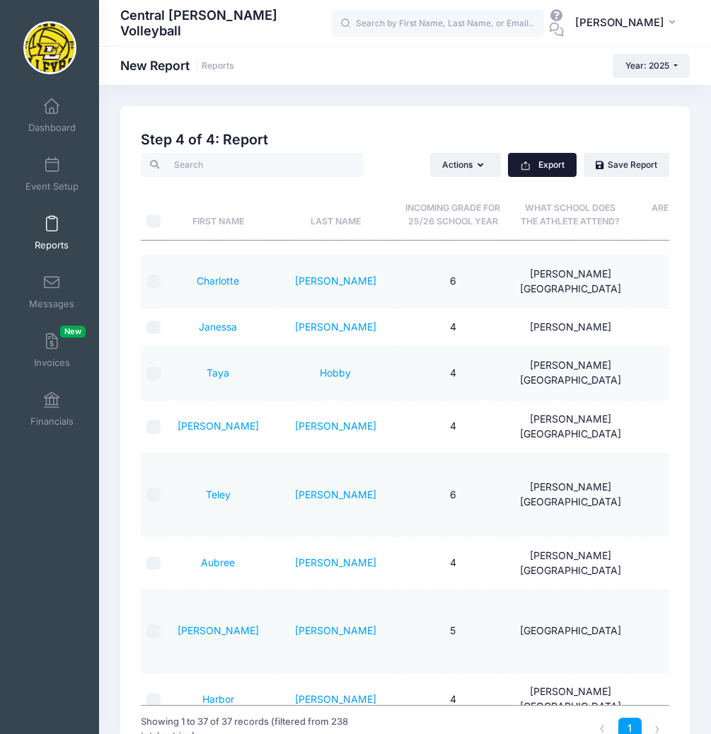
click at [552, 160] on button "Export" at bounding box center [542, 165] width 69 height 24
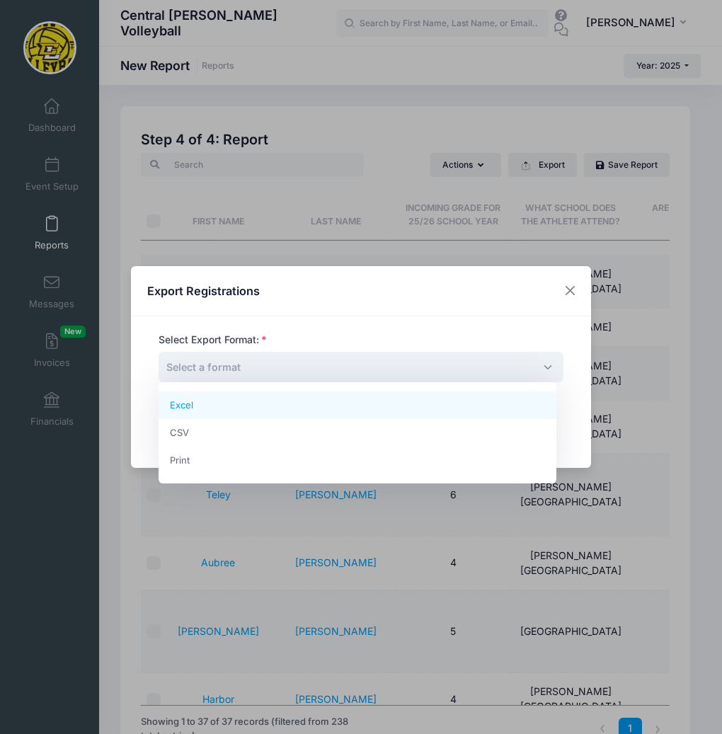
click at [421, 365] on span "Select a format" at bounding box center [361, 367] width 405 height 30
select select "excel"
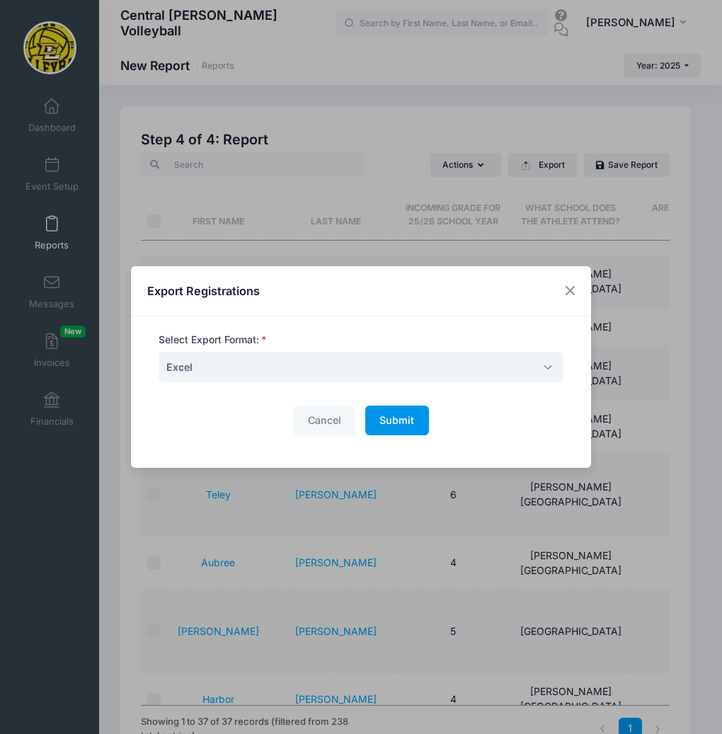
click at [405, 423] on span "Submit" at bounding box center [396, 420] width 35 height 12
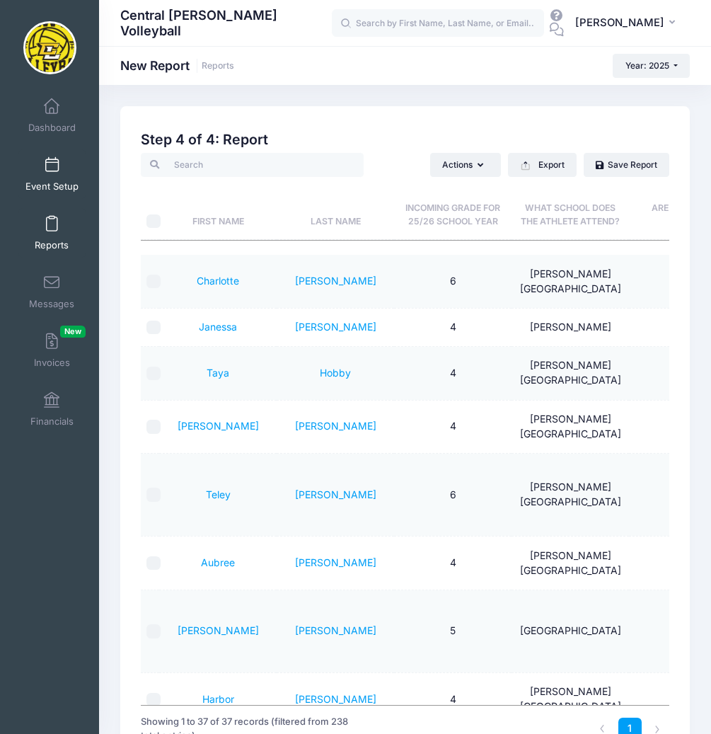
click at [52, 168] on span at bounding box center [52, 166] width 0 height 16
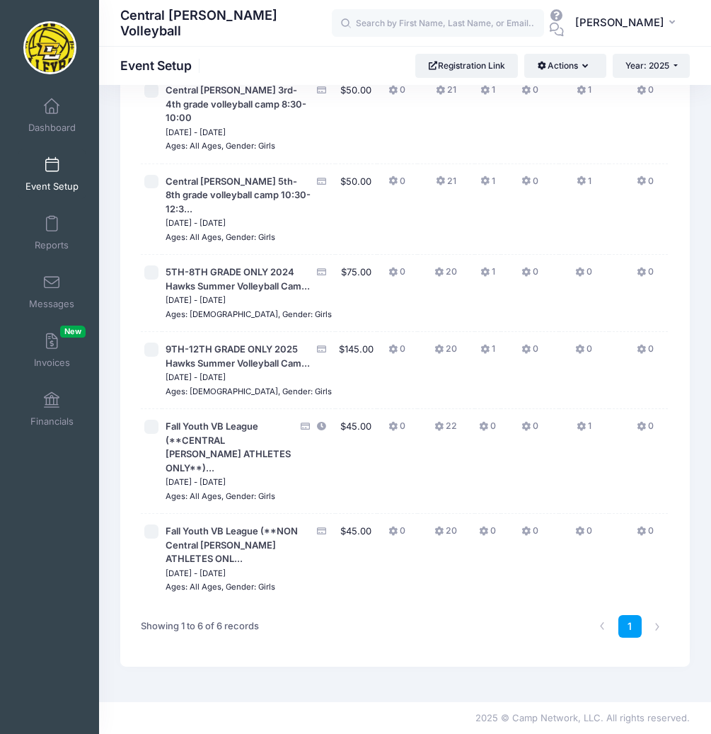
scroll to position [214, 0]
click at [183, 420] on span "Fall Youth VB League (**CENTRAL [PERSON_NAME] ATHLETES ONLY**)..." at bounding box center [228, 446] width 125 height 53
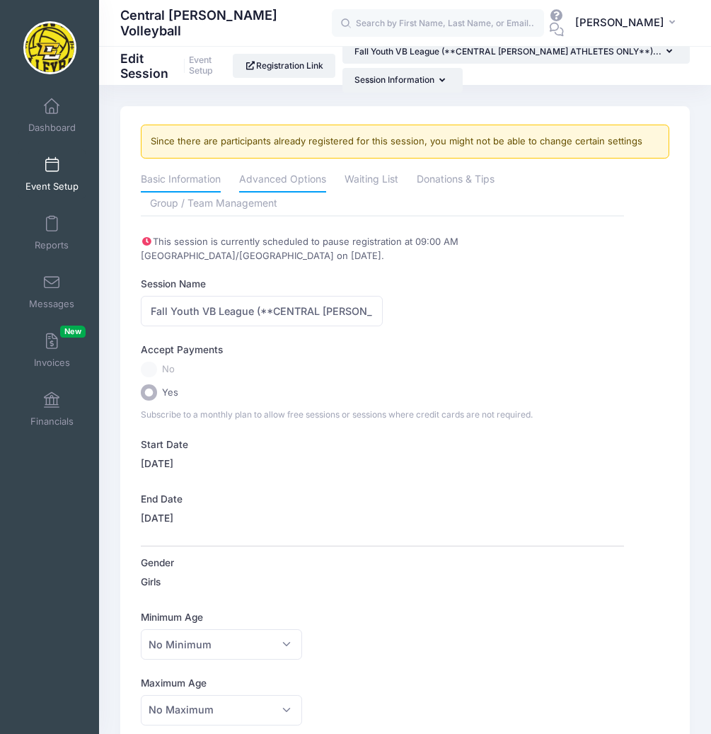
click at [304, 178] on link "Advanced Options" at bounding box center [282, 180] width 87 height 25
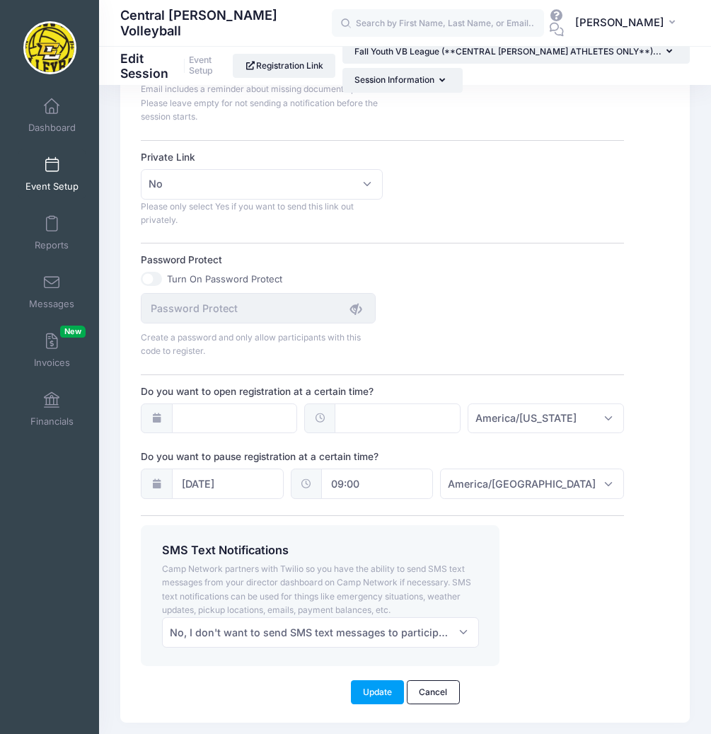
scroll to position [1048, 0]
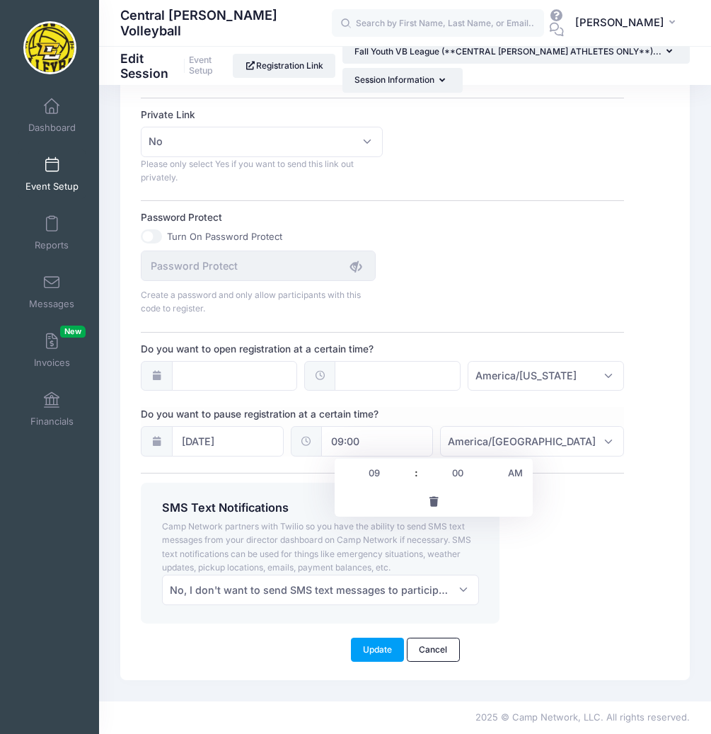
click at [358, 438] on input "09:00" at bounding box center [377, 441] width 112 height 30
click at [409, 482] on span at bounding box center [409, 480] width 10 height 14
type input "08:00"
type input "08"
click at [378, 473] on input "08" at bounding box center [374, 473] width 79 height 28
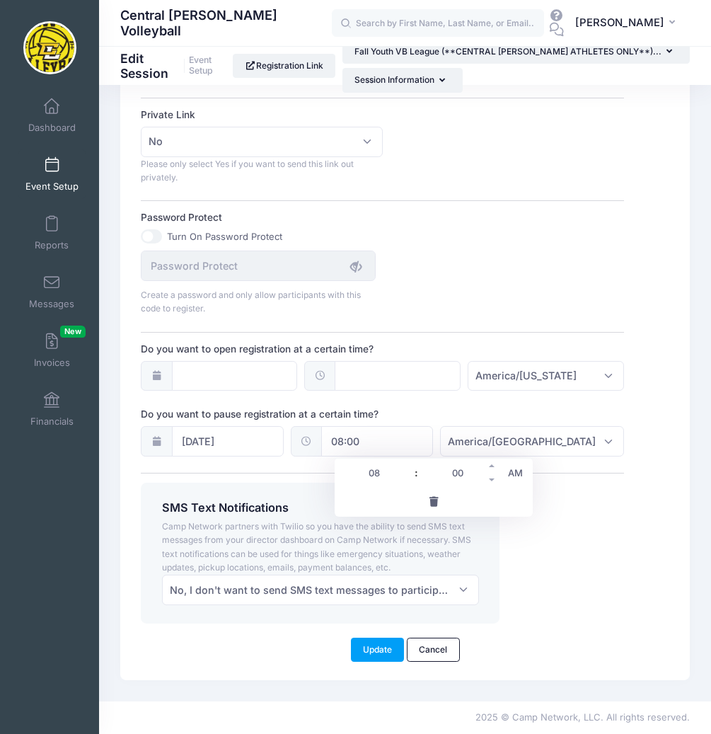
click at [459, 471] on input "00" at bounding box center [457, 473] width 79 height 28
type input "15"
type input "08:15"
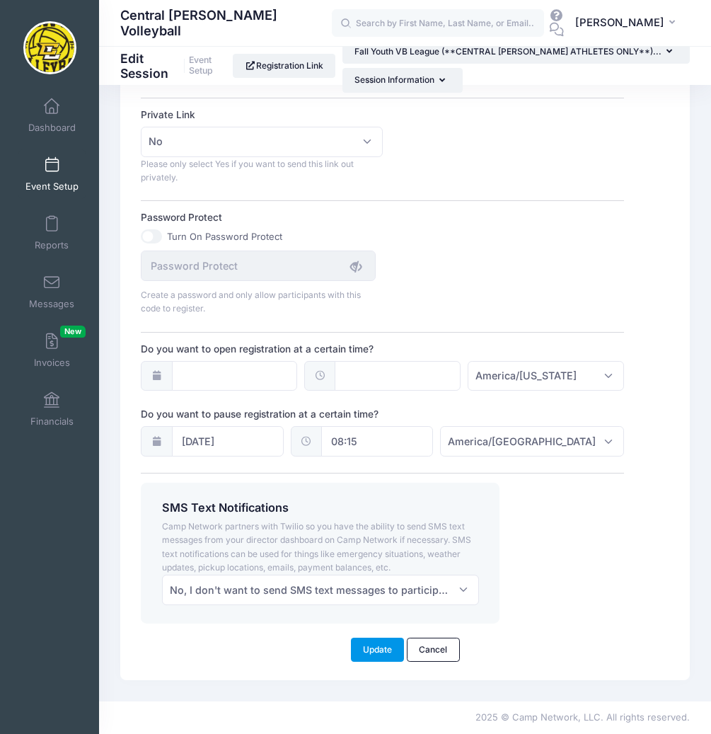
click at [380, 645] on button "Update" at bounding box center [378, 650] width 54 height 24
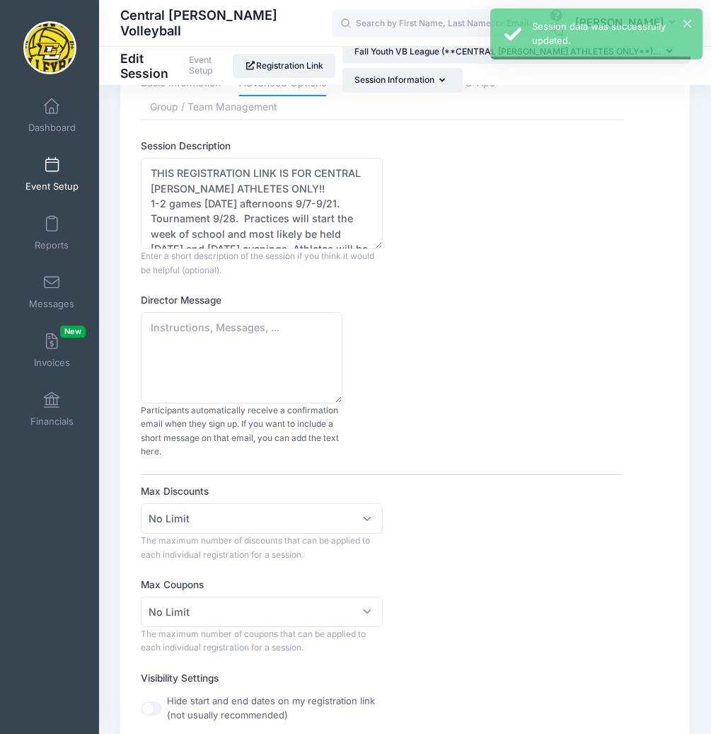
scroll to position [0, 0]
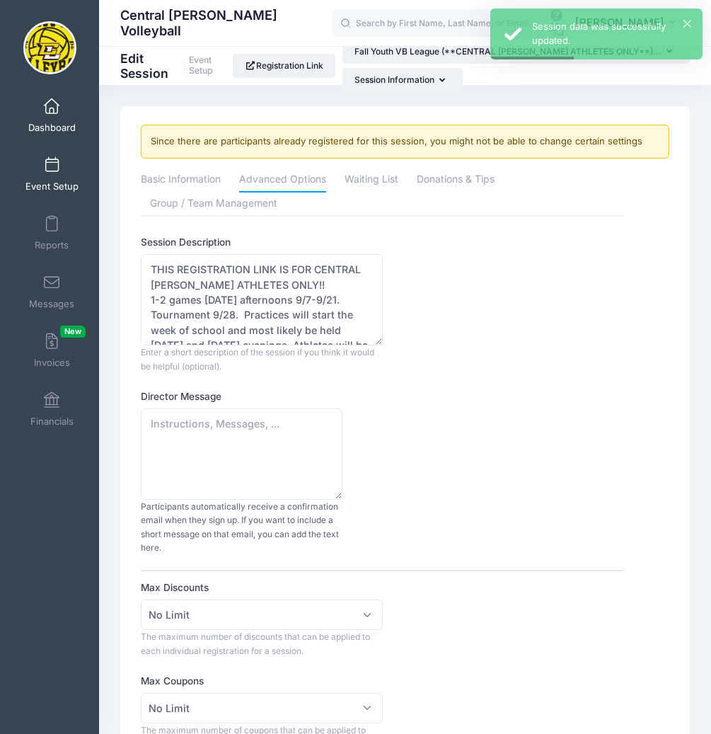
click at [52, 109] on span at bounding box center [52, 107] width 0 height 16
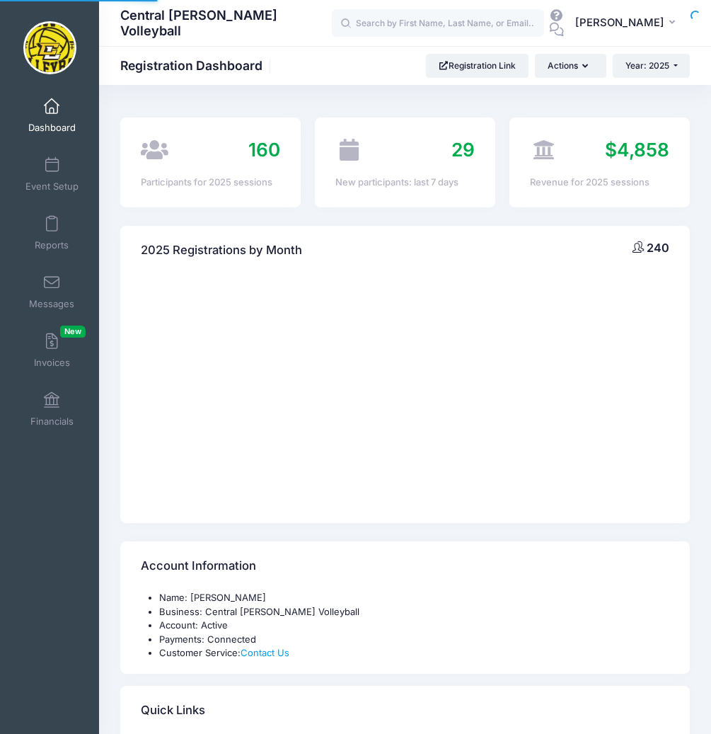
select select
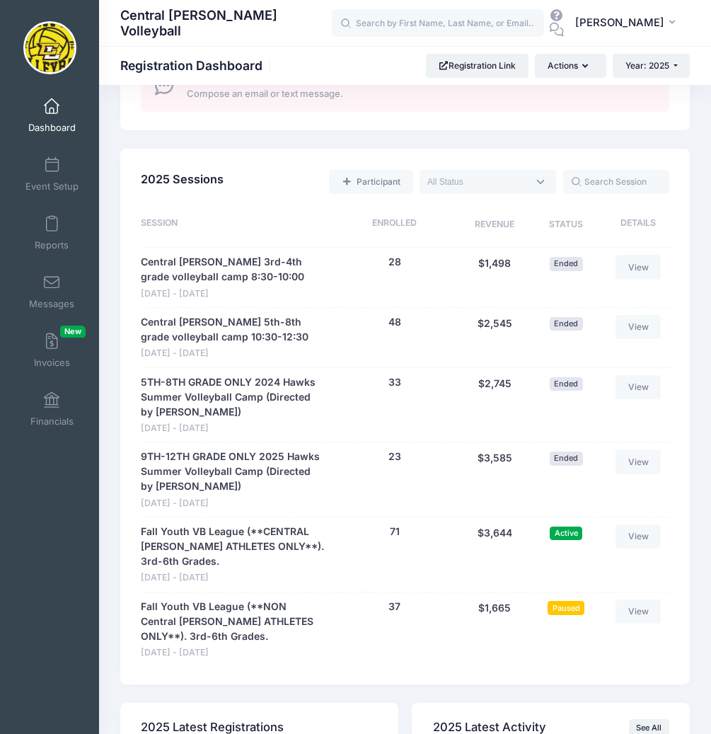
scroll to position [920, 0]
